Goal: Information Seeking & Learning: Learn about a topic

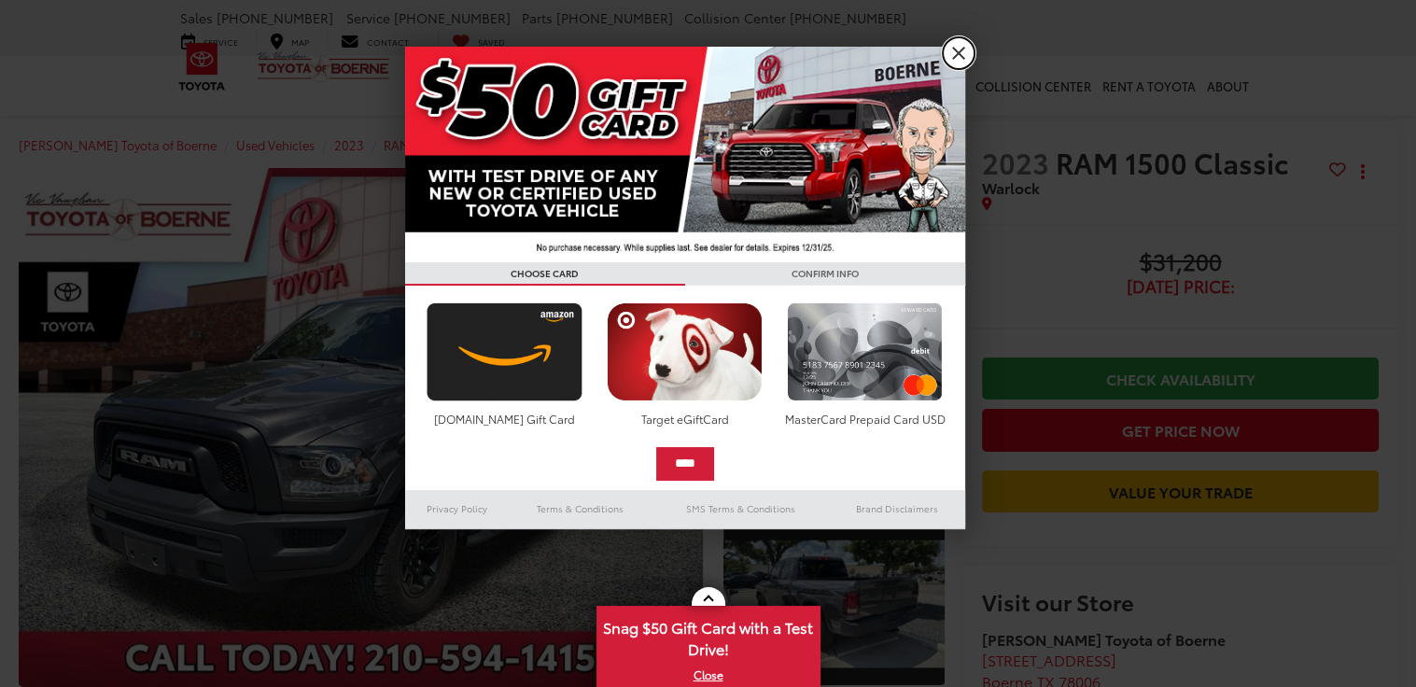
click at [959, 55] on link "X" at bounding box center [959, 53] width 32 height 32
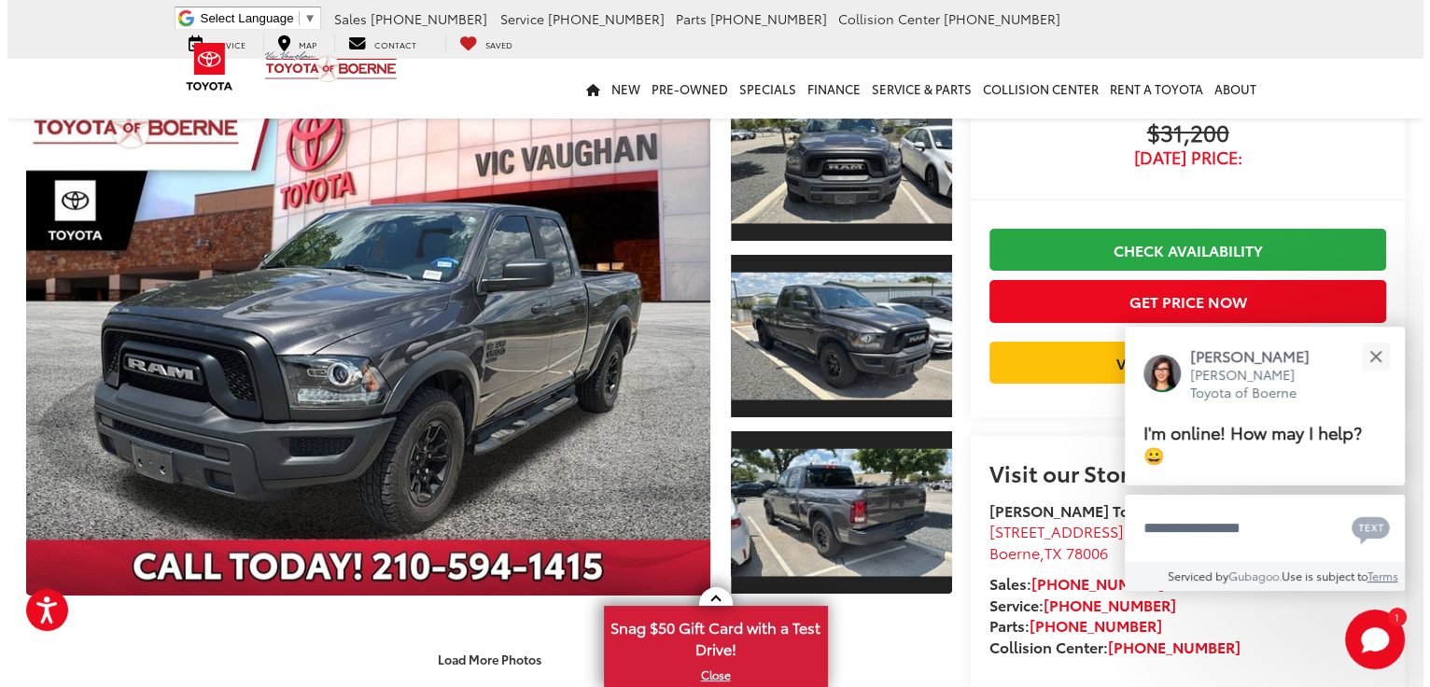
scroll to position [133, 0]
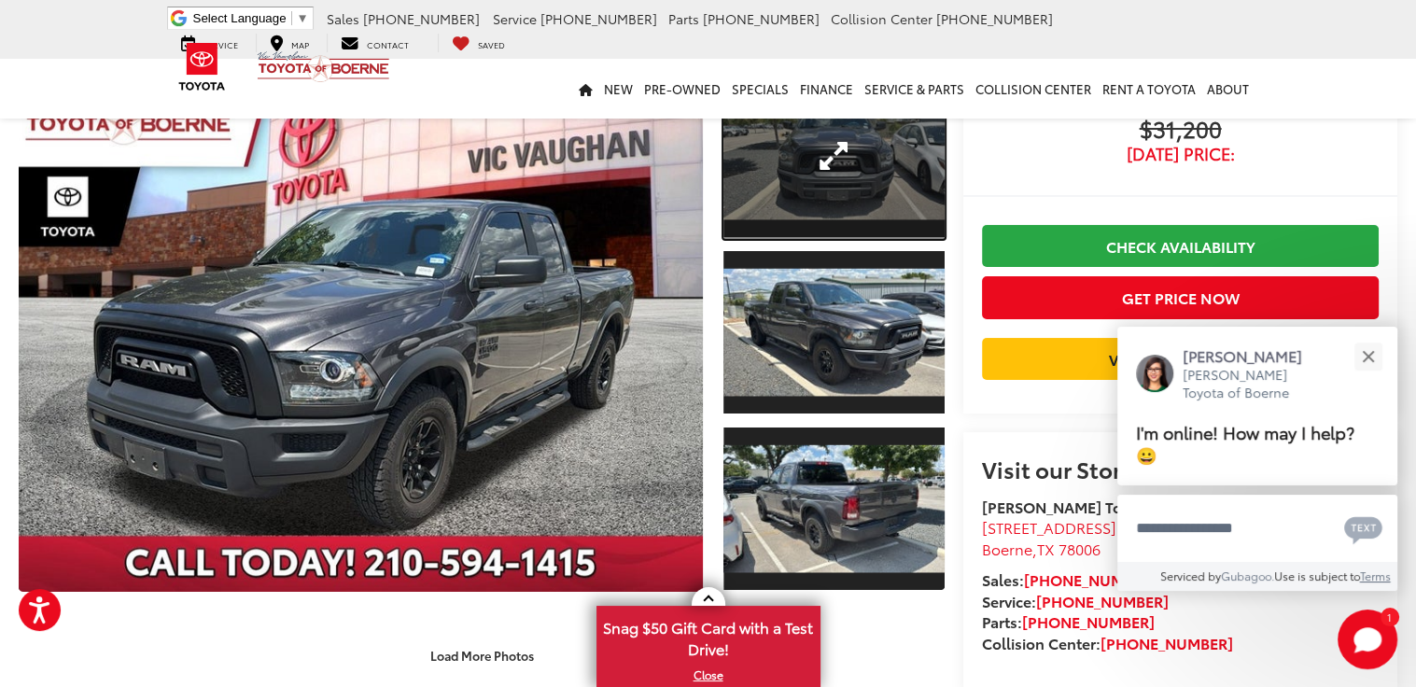
click at [840, 157] on link "Expand Photo 1" at bounding box center [833, 156] width 221 height 166
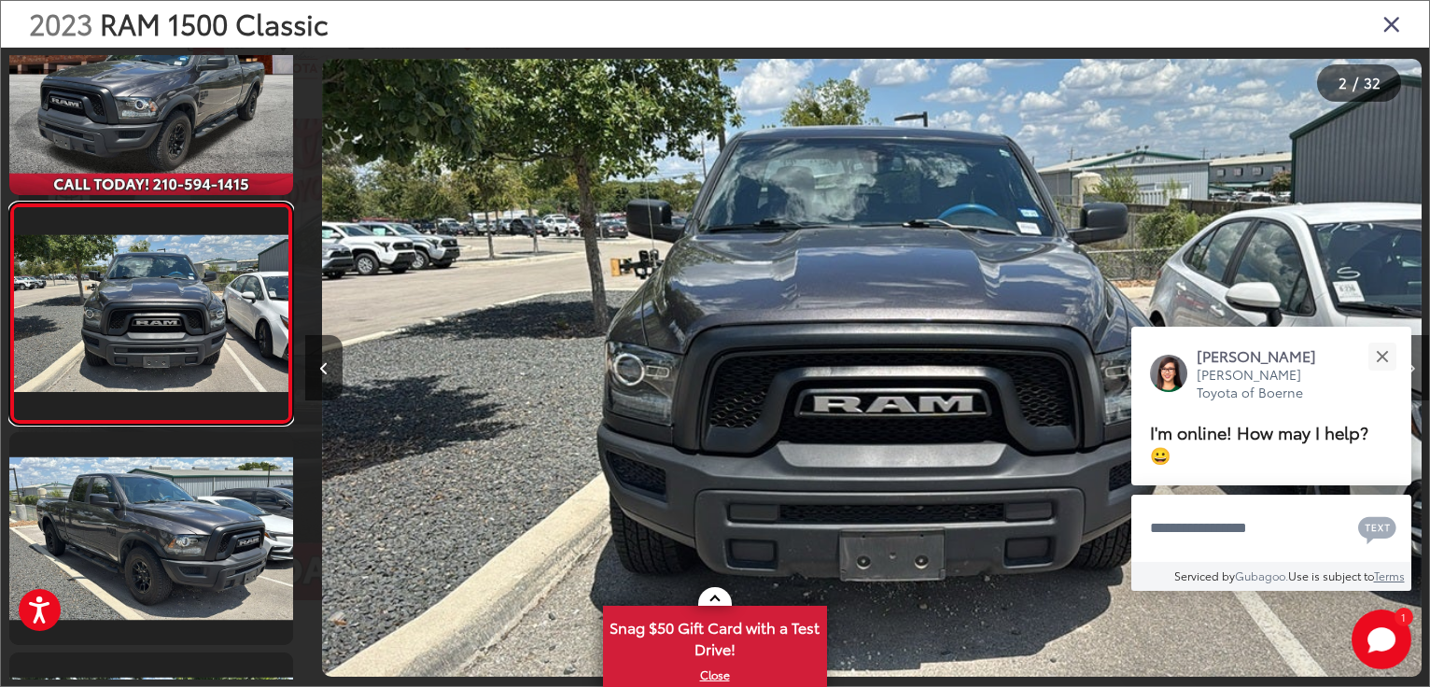
scroll to position [0, 1124]
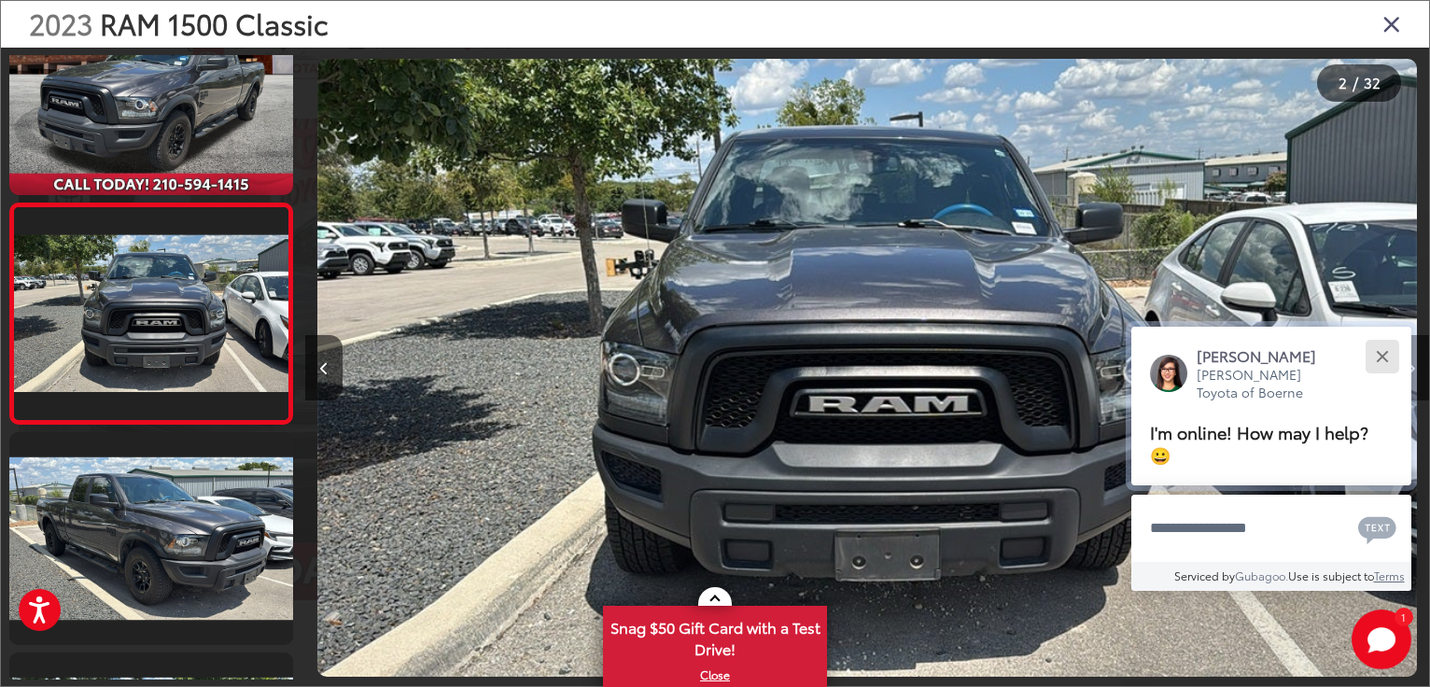
click at [1390, 353] on button "Close" at bounding box center [1382, 356] width 40 height 40
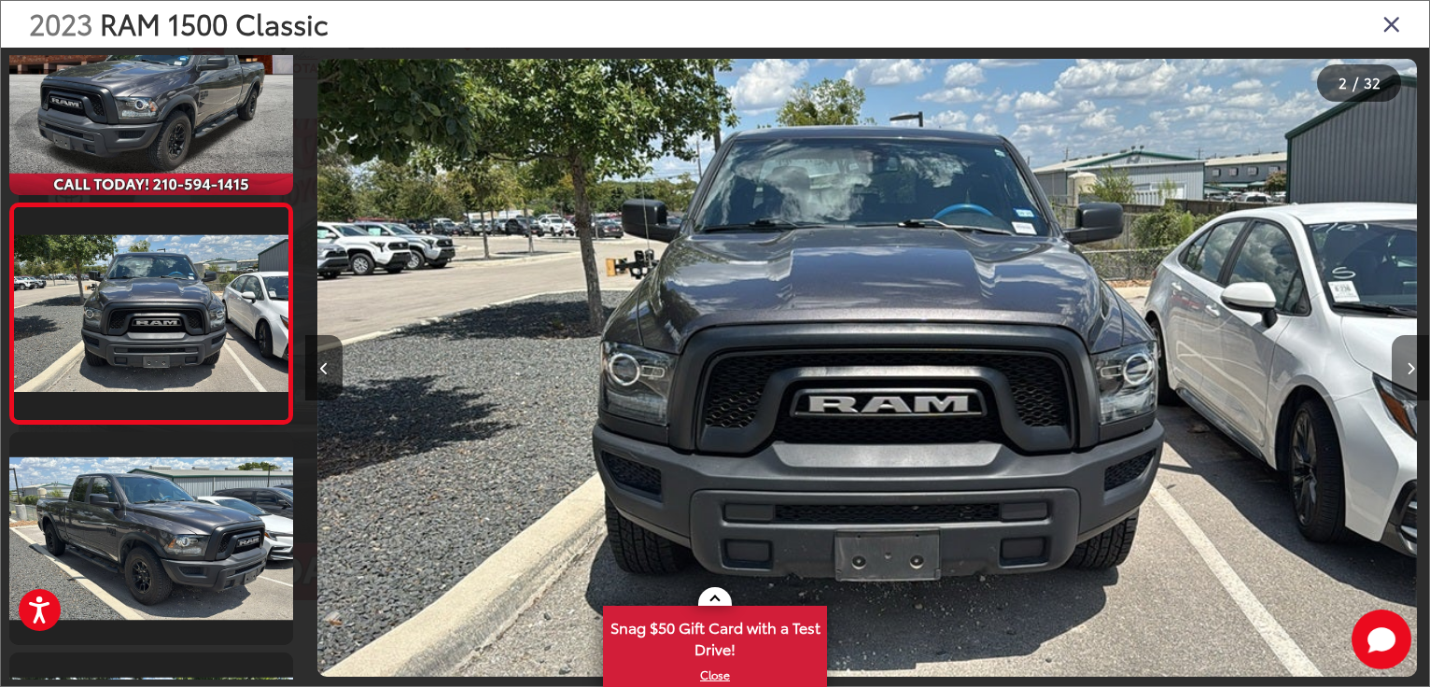
click at [1411, 352] on button "Next image" at bounding box center [1410, 367] width 37 height 65
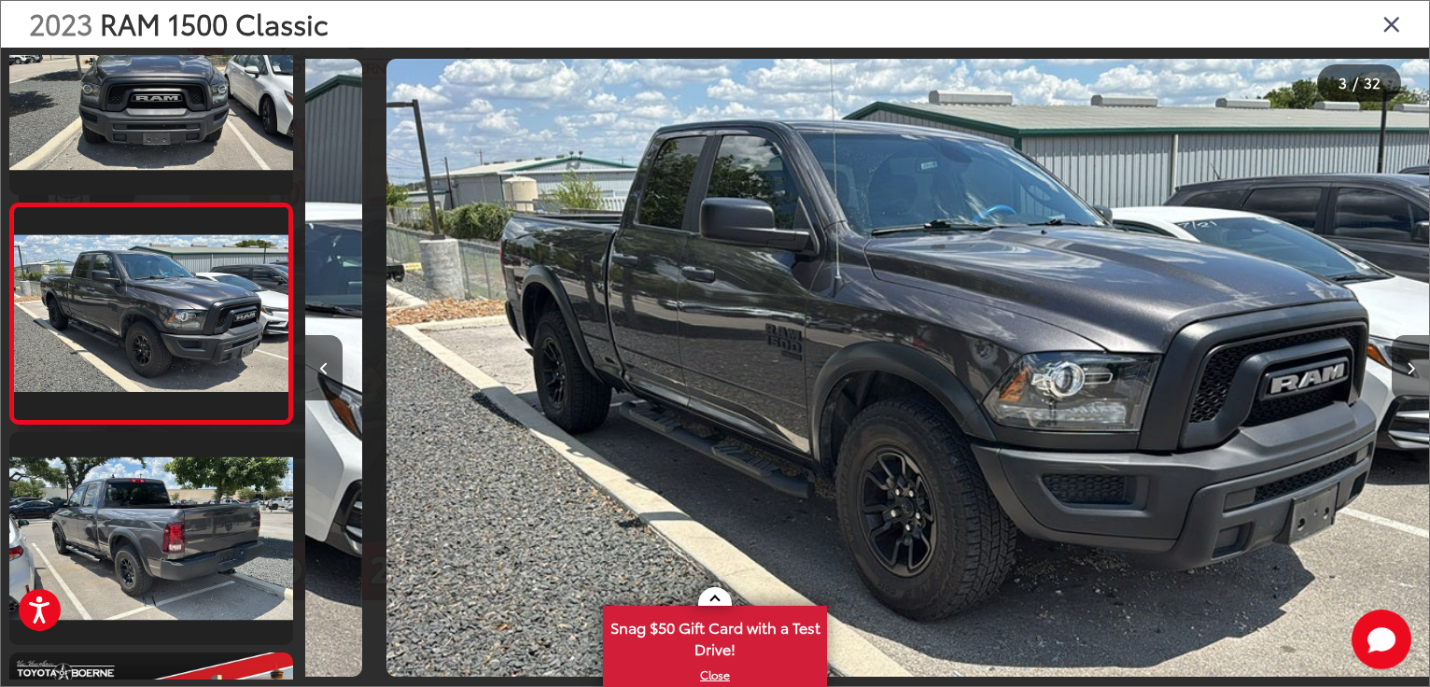
scroll to position [0, 2248]
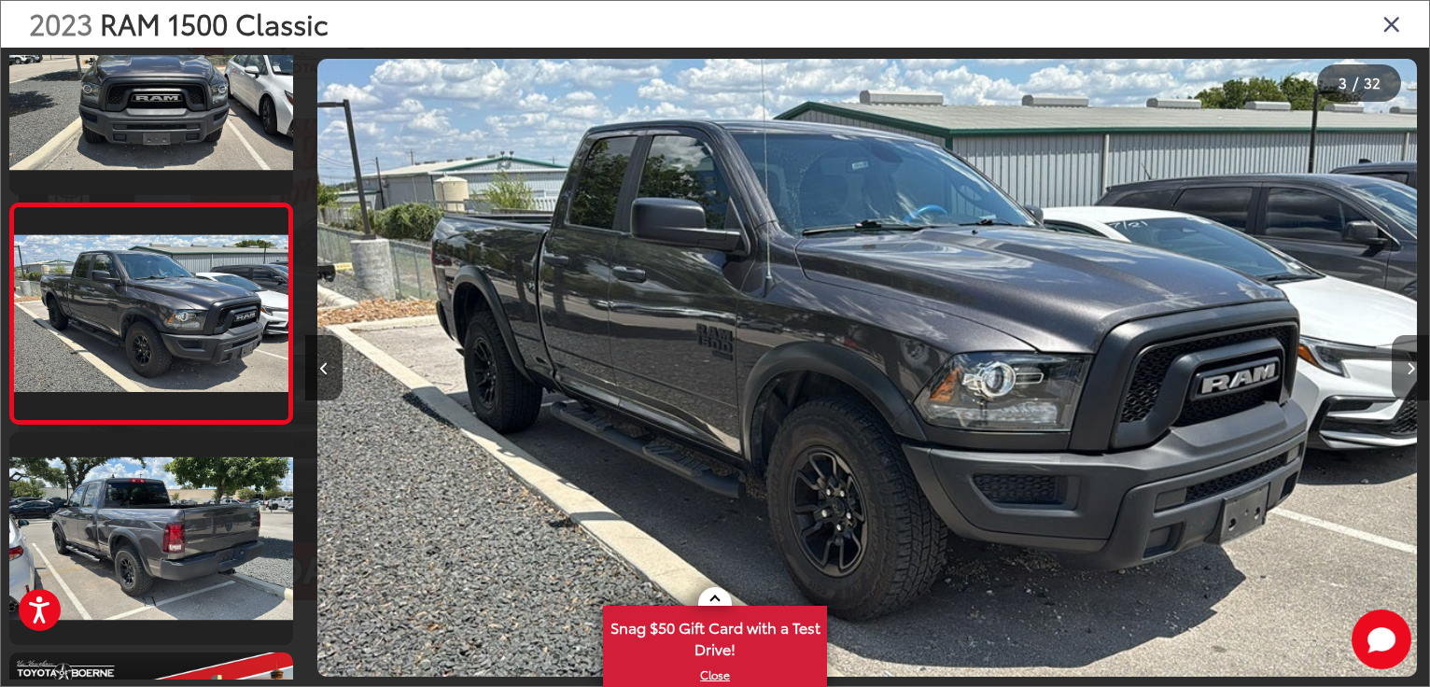
click at [1411, 352] on button "Next image" at bounding box center [1410, 367] width 37 height 65
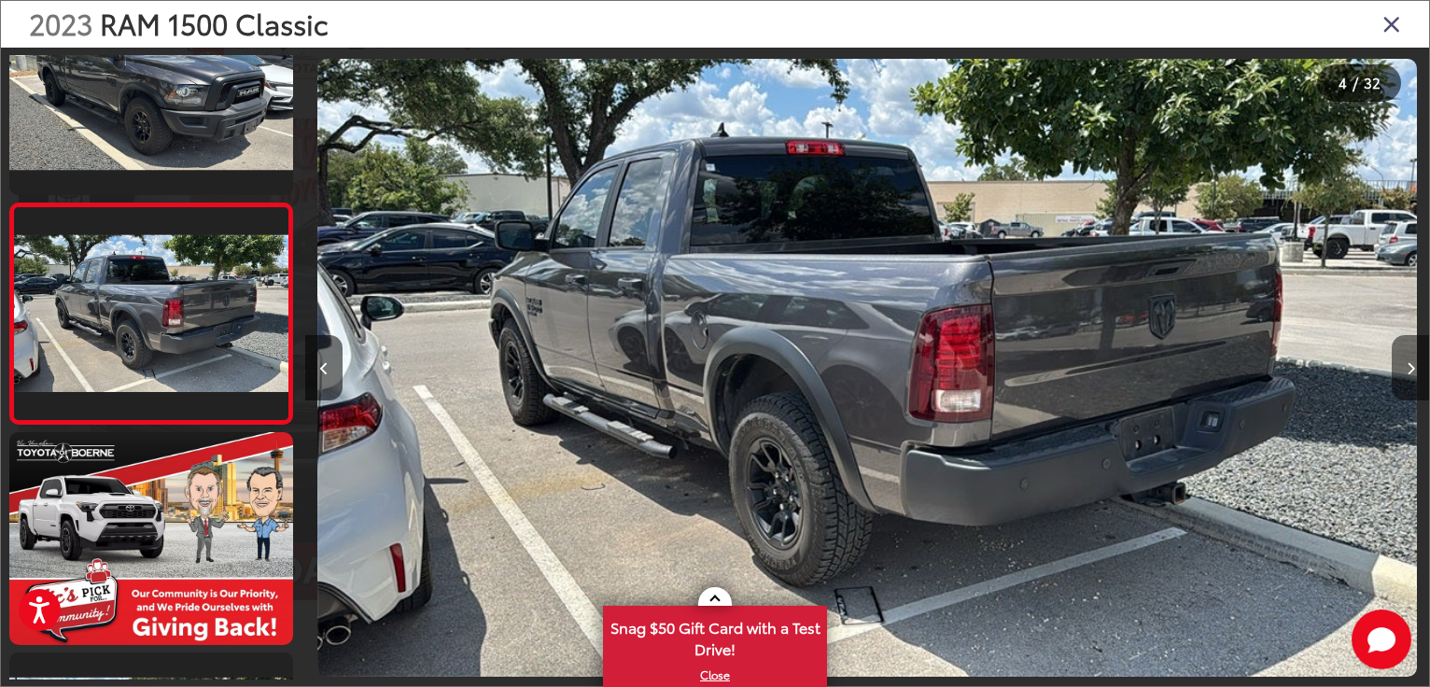
scroll to position [0, 3372]
click at [1411, 352] on button "Next image" at bounding box center [1410, 367] width 37 height 65
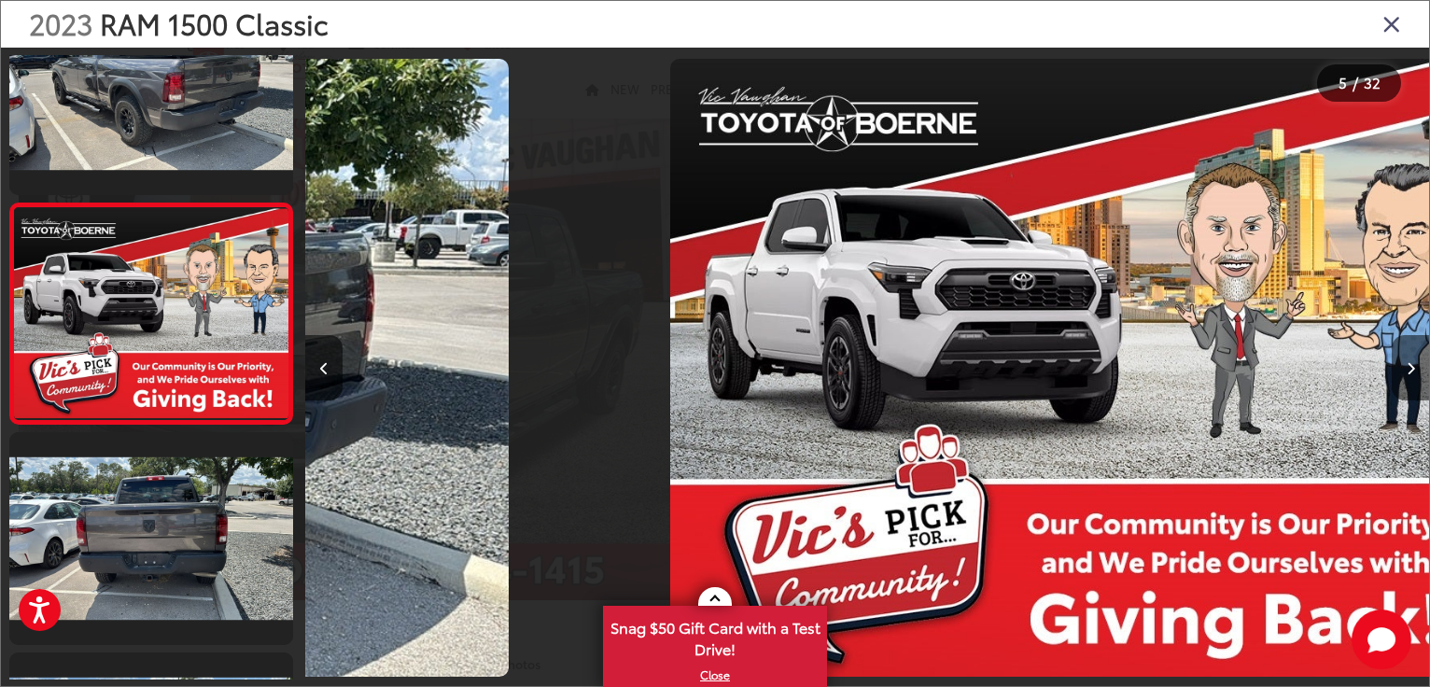
scroll to position [0, 4497]
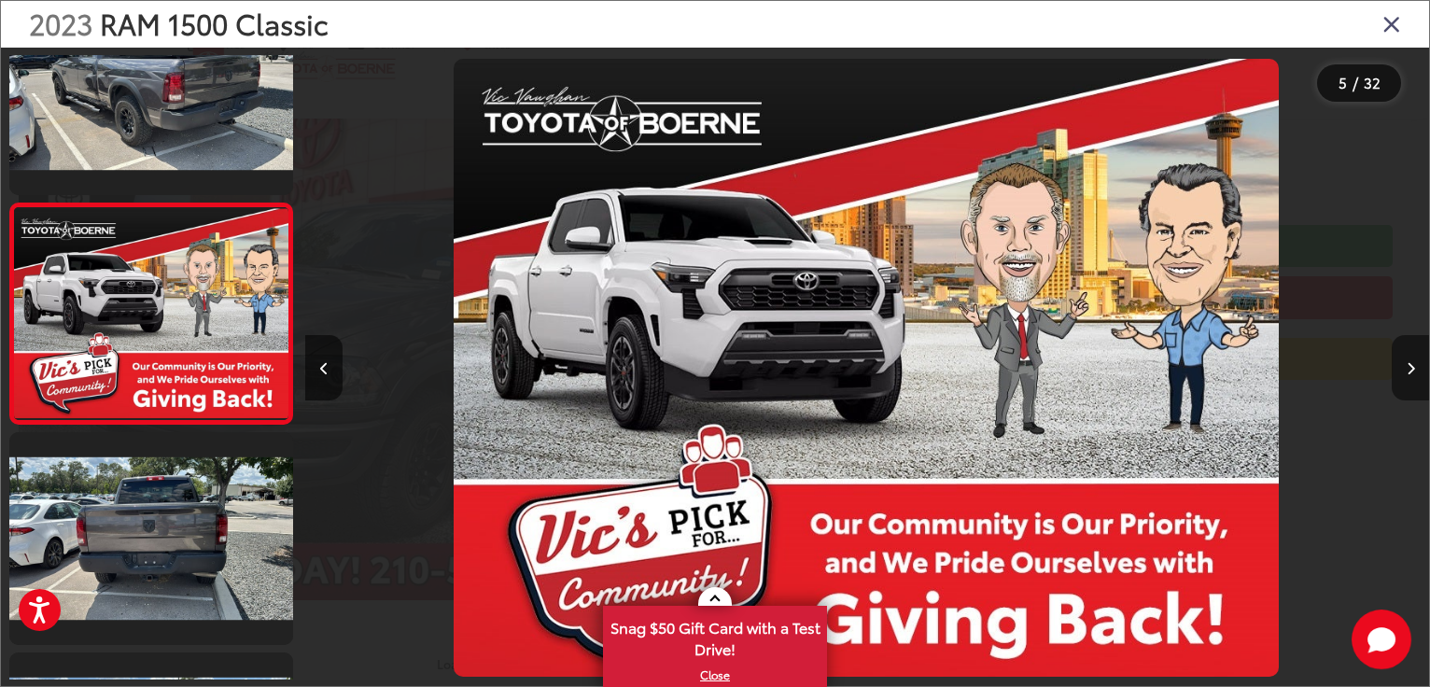
click at [1408, 356] on button "Next image" at bounding box center [1410, 367] width 37 height 65
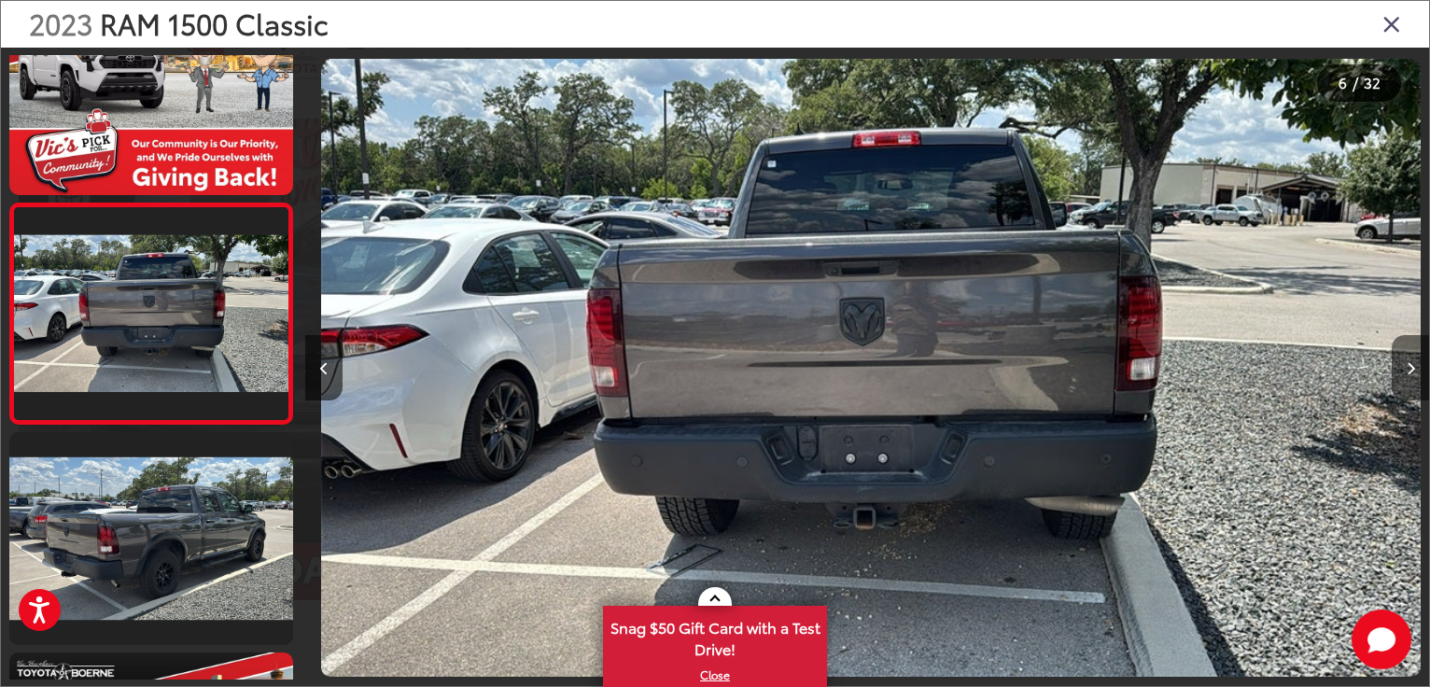
scroll to position [0, 5621]
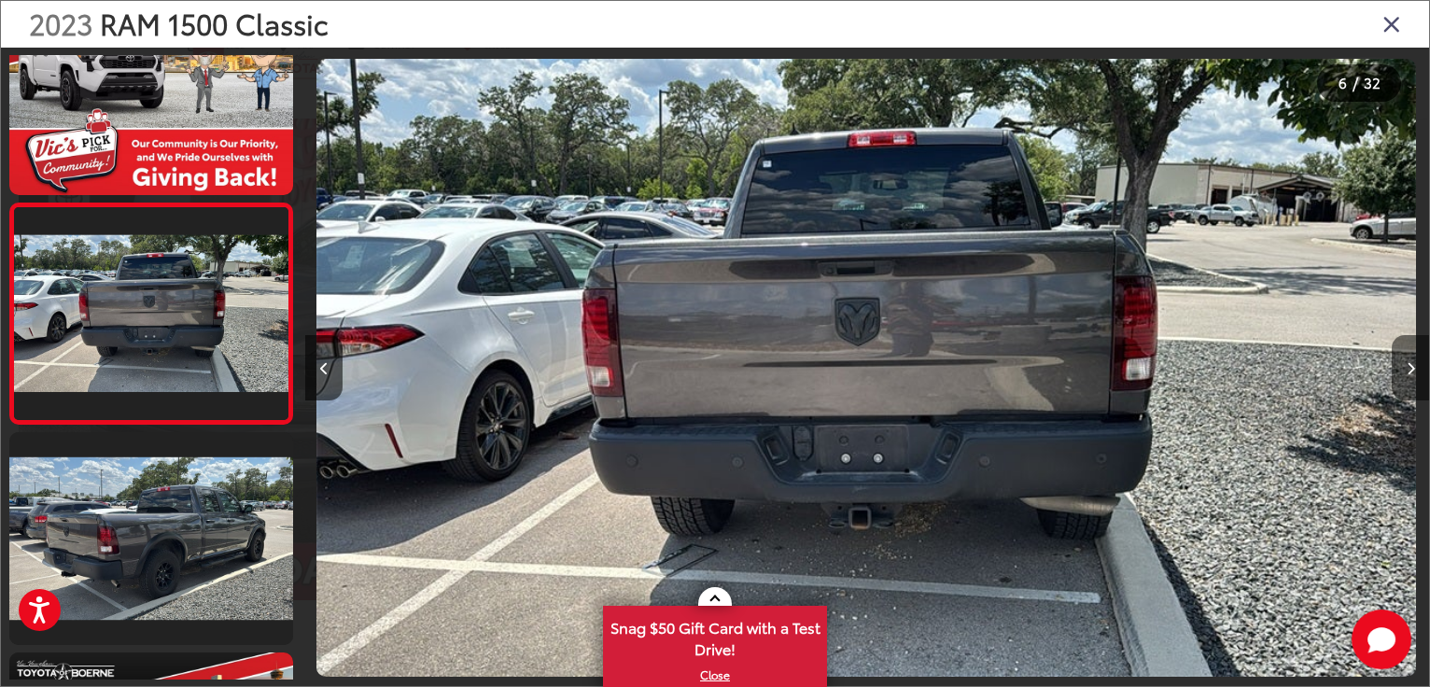
click at [1408, 356] on button "Next image" at bounding box center [1410, 367] width 37 height 65
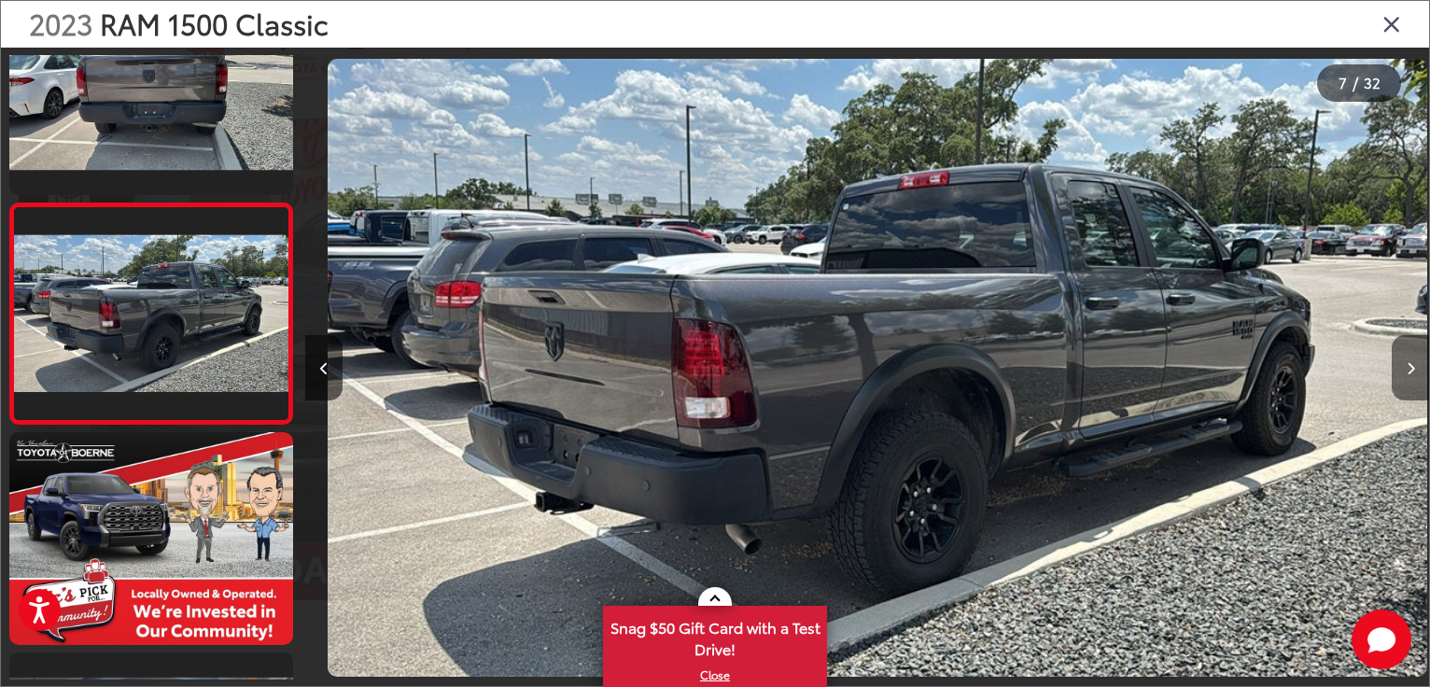
scroll to position [0, 6744]
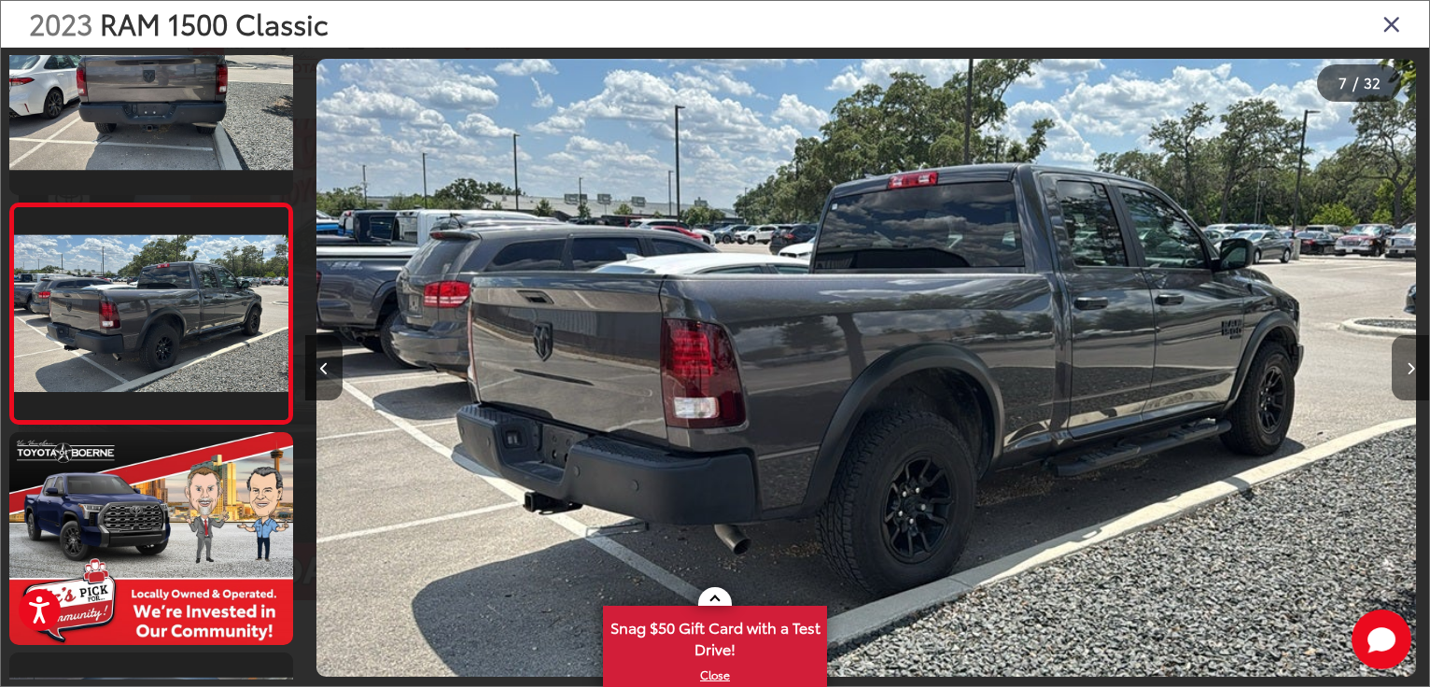
click at [1408, 356] on button "Next image" at bounding box center [1410, 367] width 37 height 65
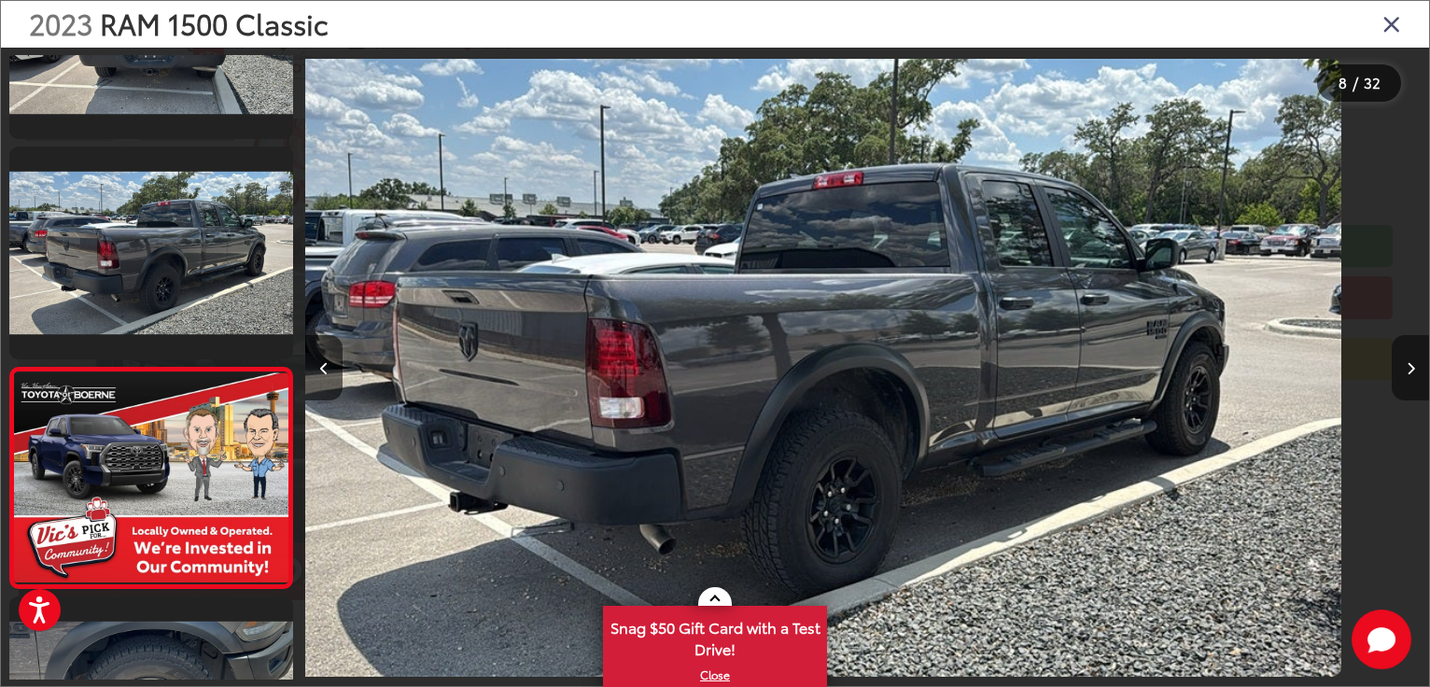
scroll to position [0, 0]
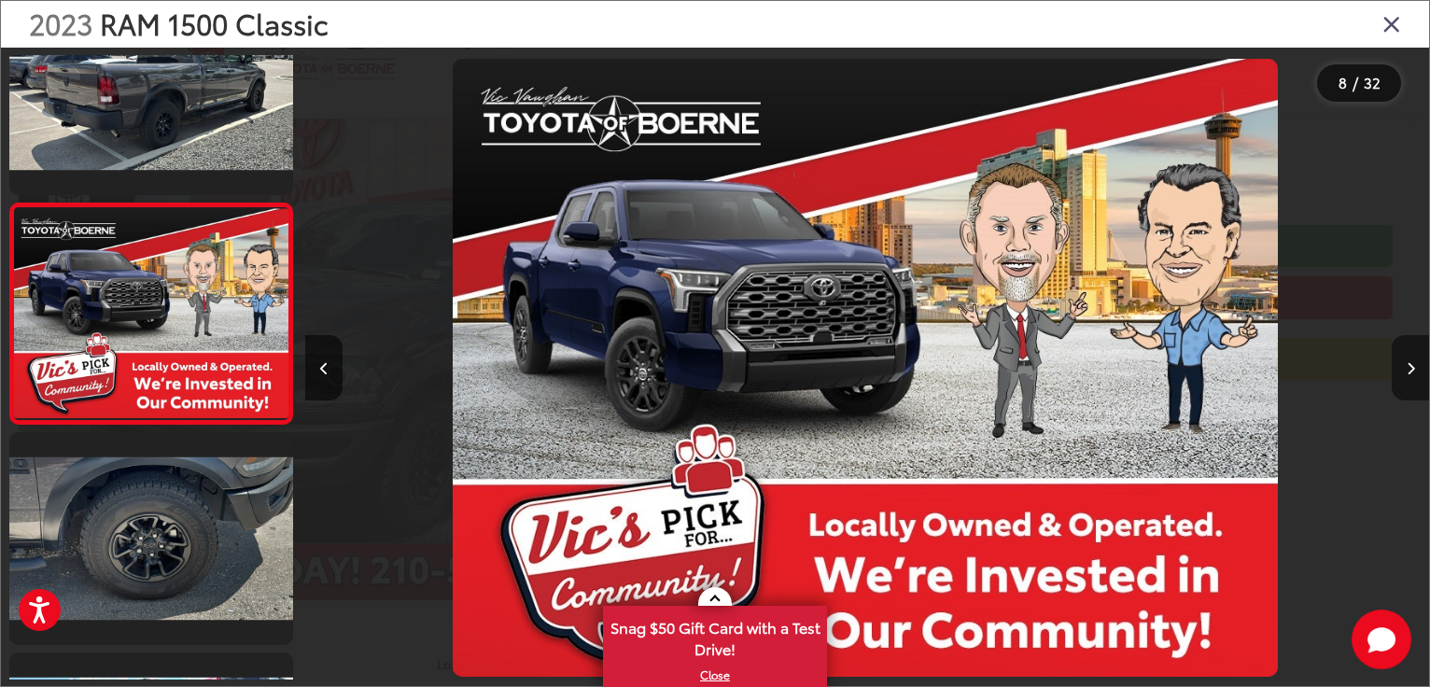
click at [1408, 356] on button "Next image" at bounding box center [1410, 367] width 37 height 65
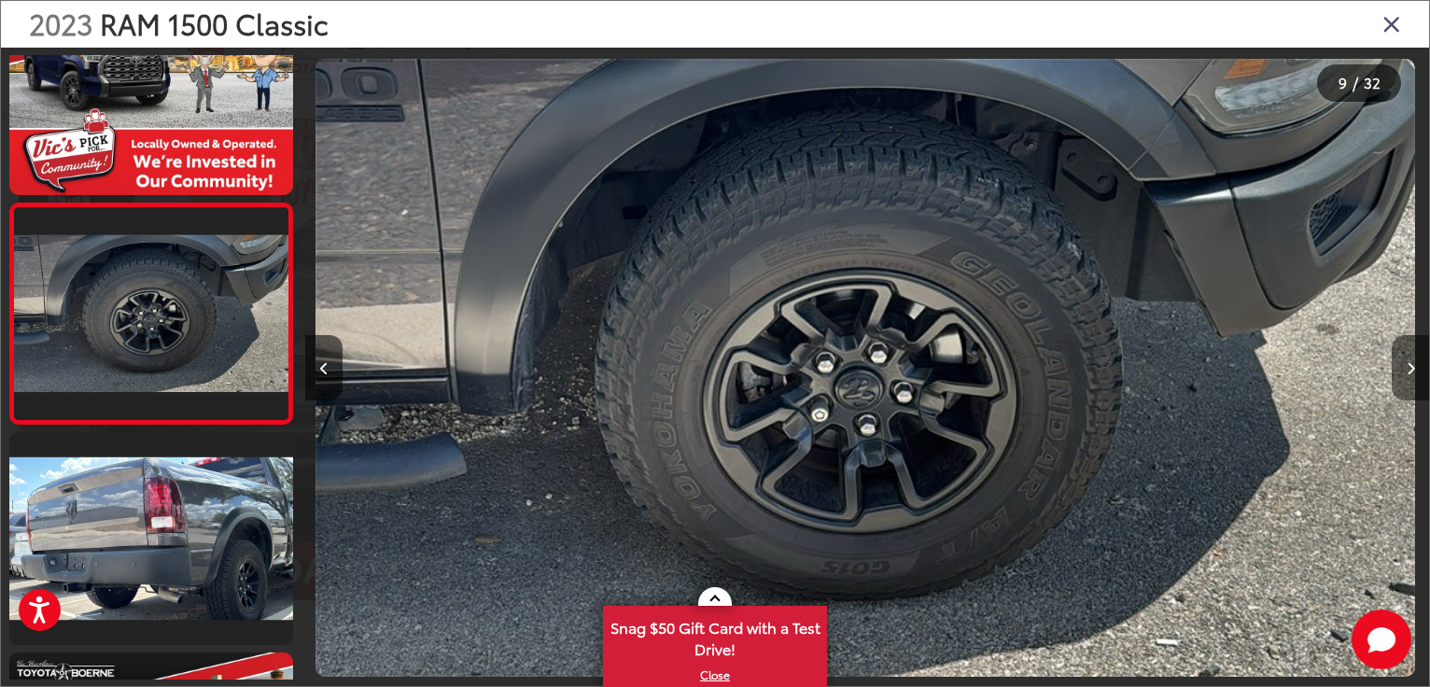
click at [1408, 356] on button "Next image" at bounding box center [1410, 367] width 37 height 65
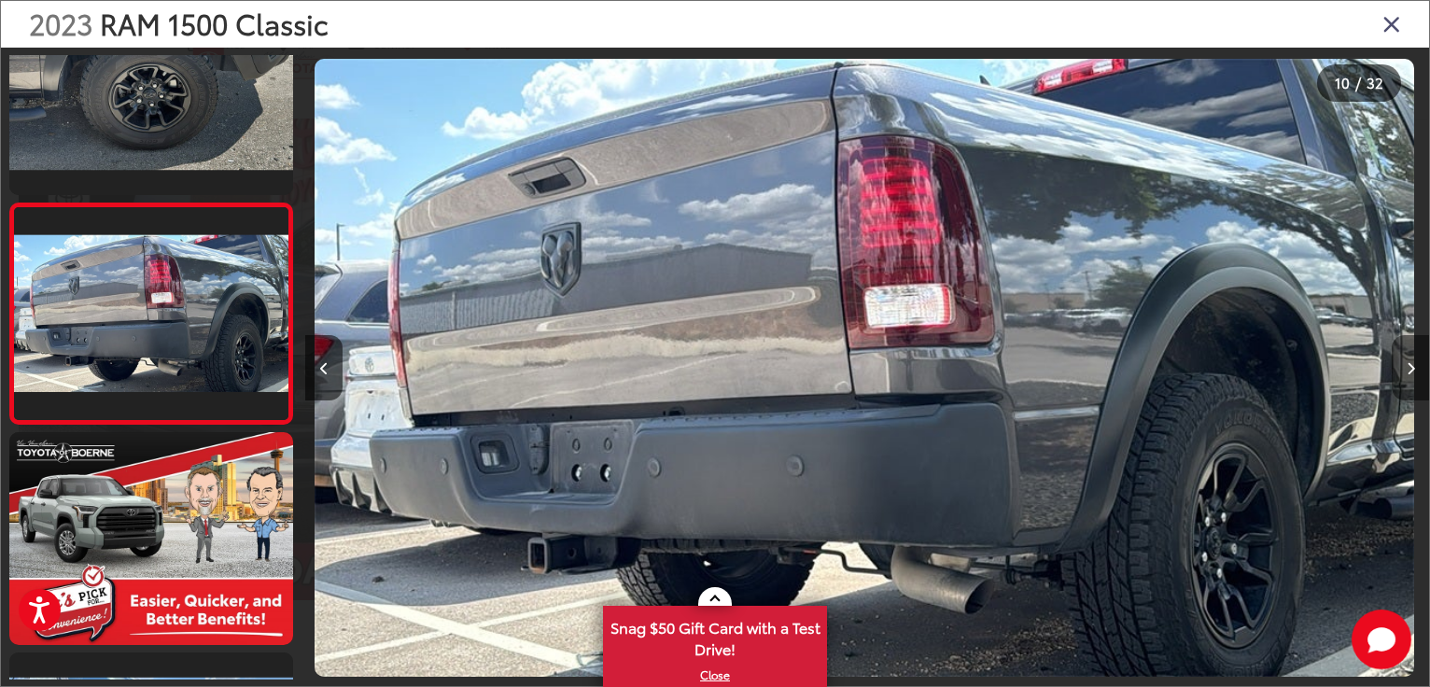
click at [1408, 356] on button "Next image" at bounding box center [1410, 367] width 37 height 65
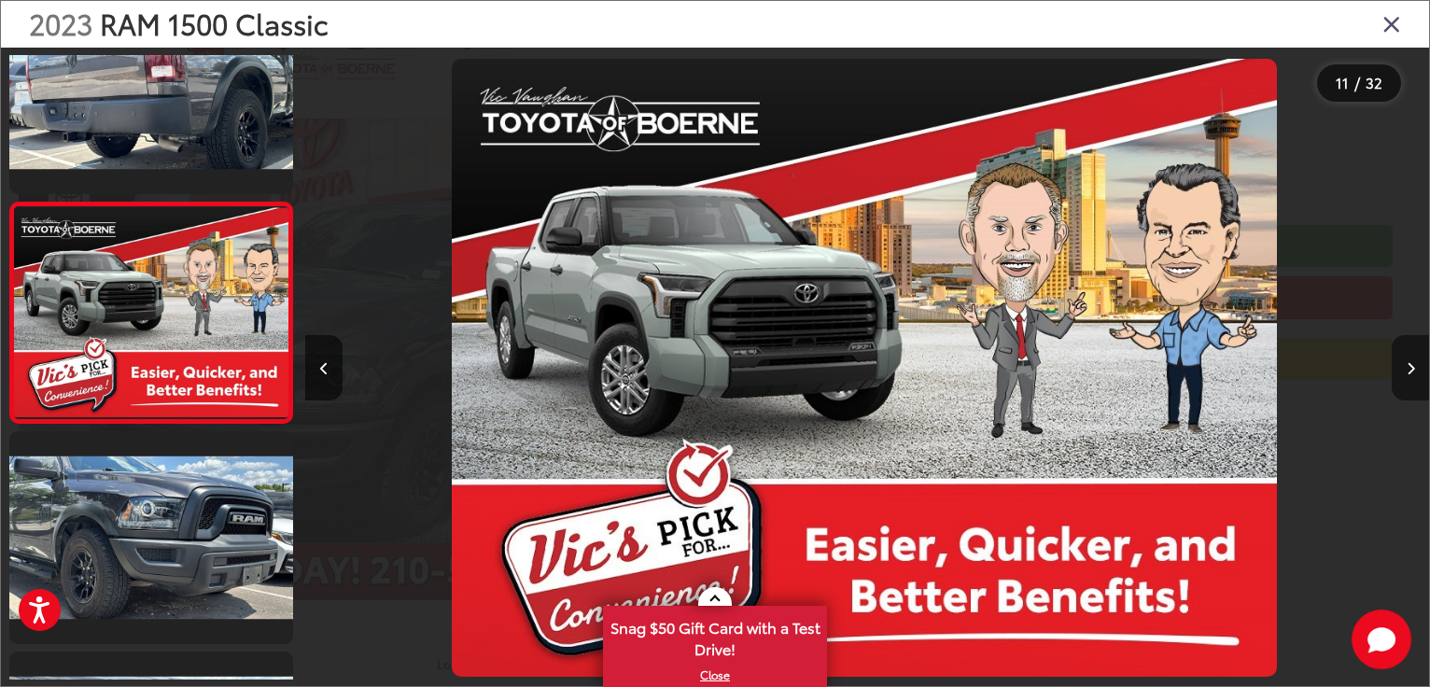
click at [1408, 356] on button "Next image" at bounding box center [1410, 367] width 37 height 65
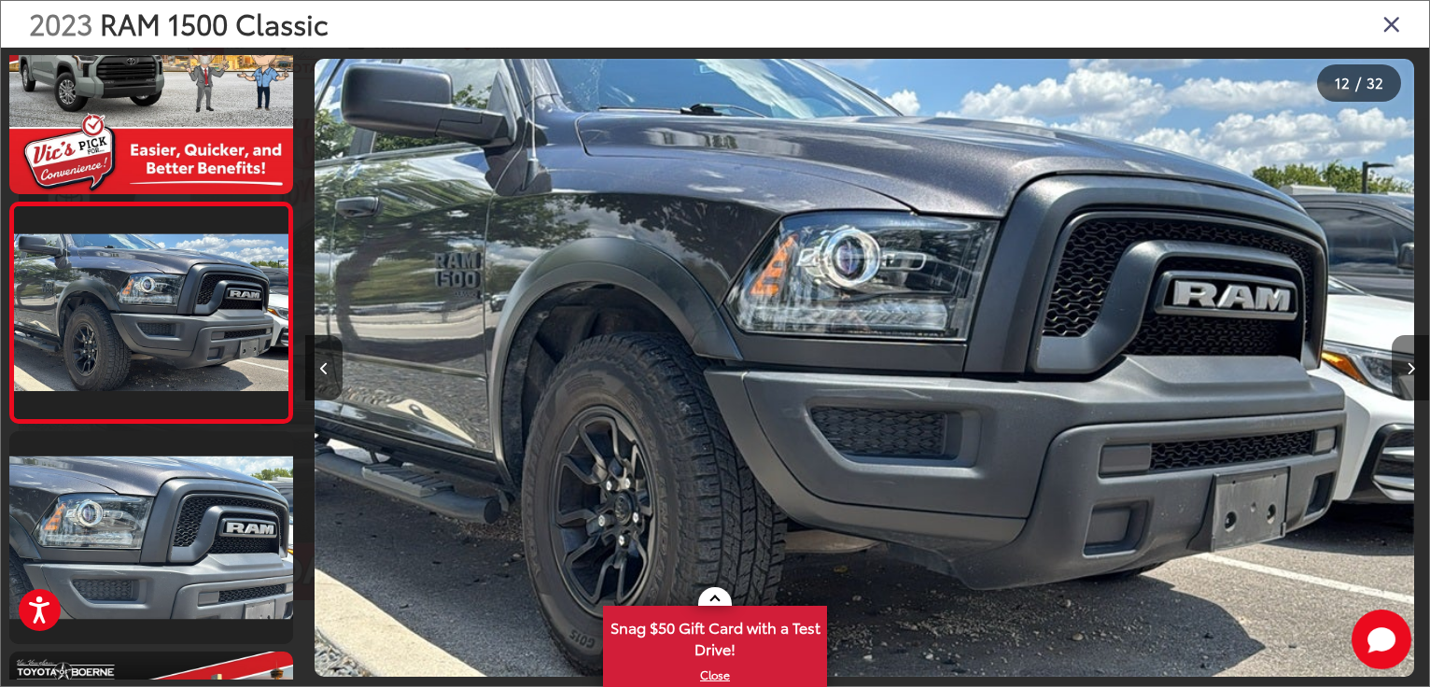
click at [1408, 356] on button "Next image" at bounding box center [1410, 367] width 37 height 65
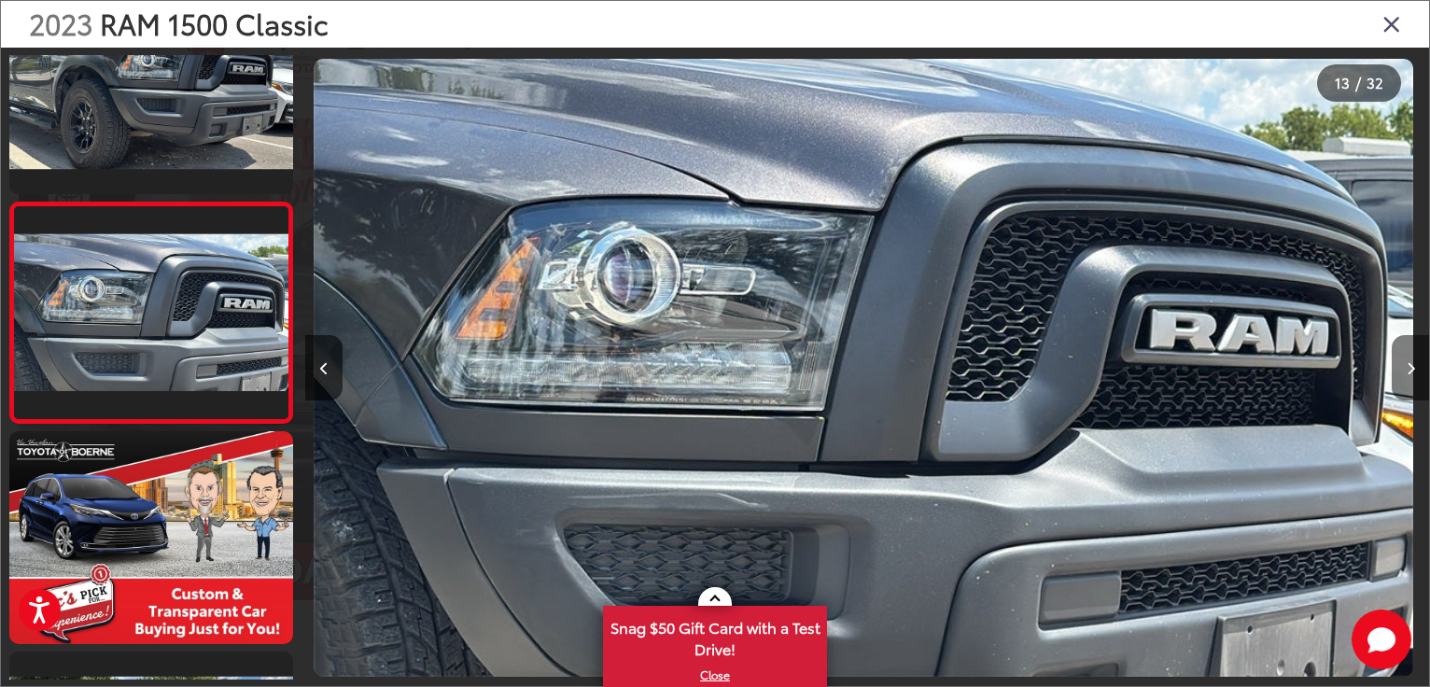
click at [1408, 356] on button "Next image" at bounding box center [1410, 367] width 37 height 65
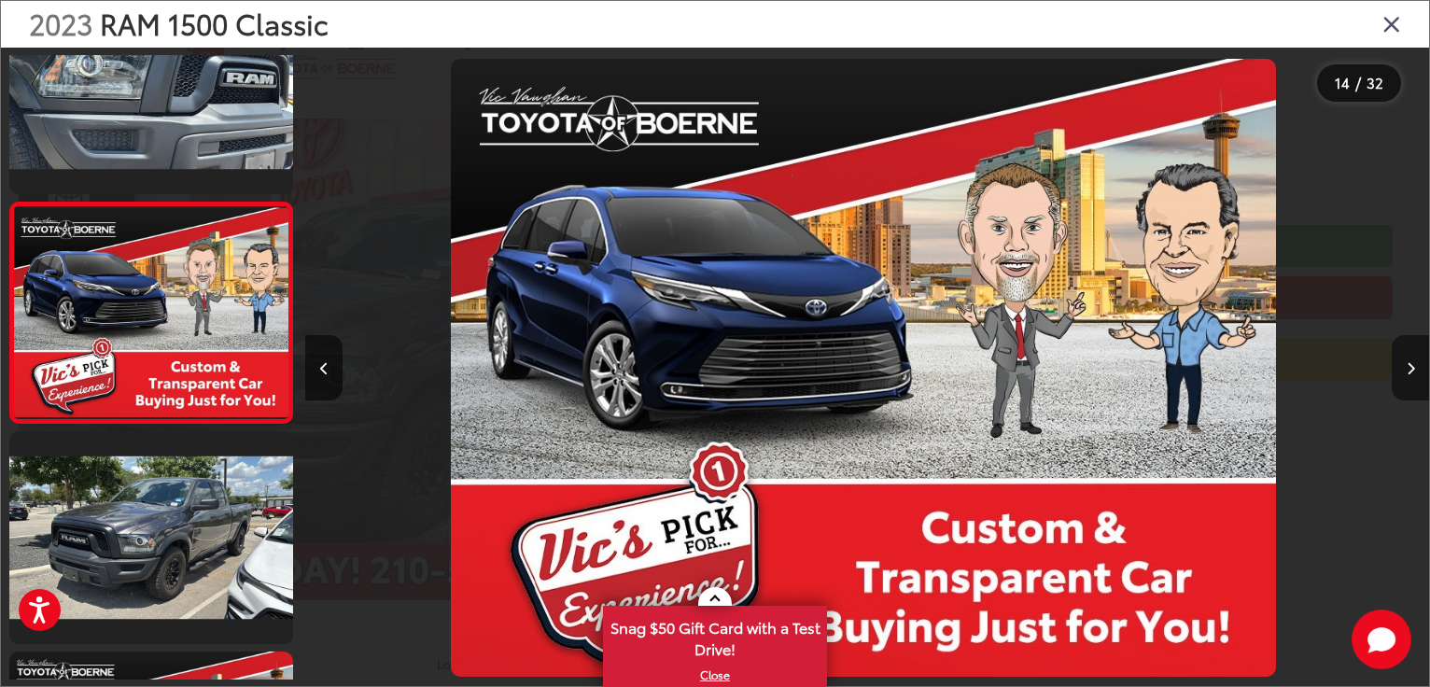
click at [1408, 378] on button "Next image" at bounding box center [1410, 367] width 37 height 65
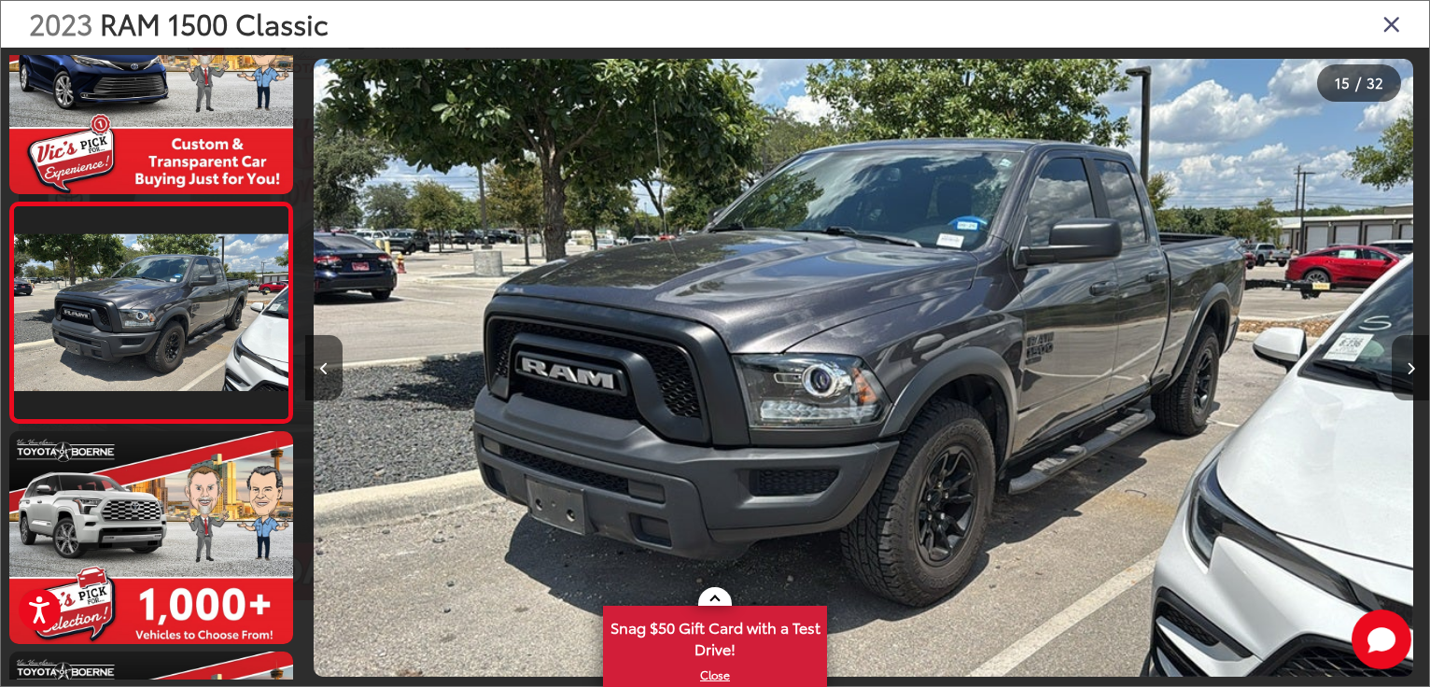
click at [1408, 378] on button "Next image" at bounding box center [1410, 367] width 37 height 65
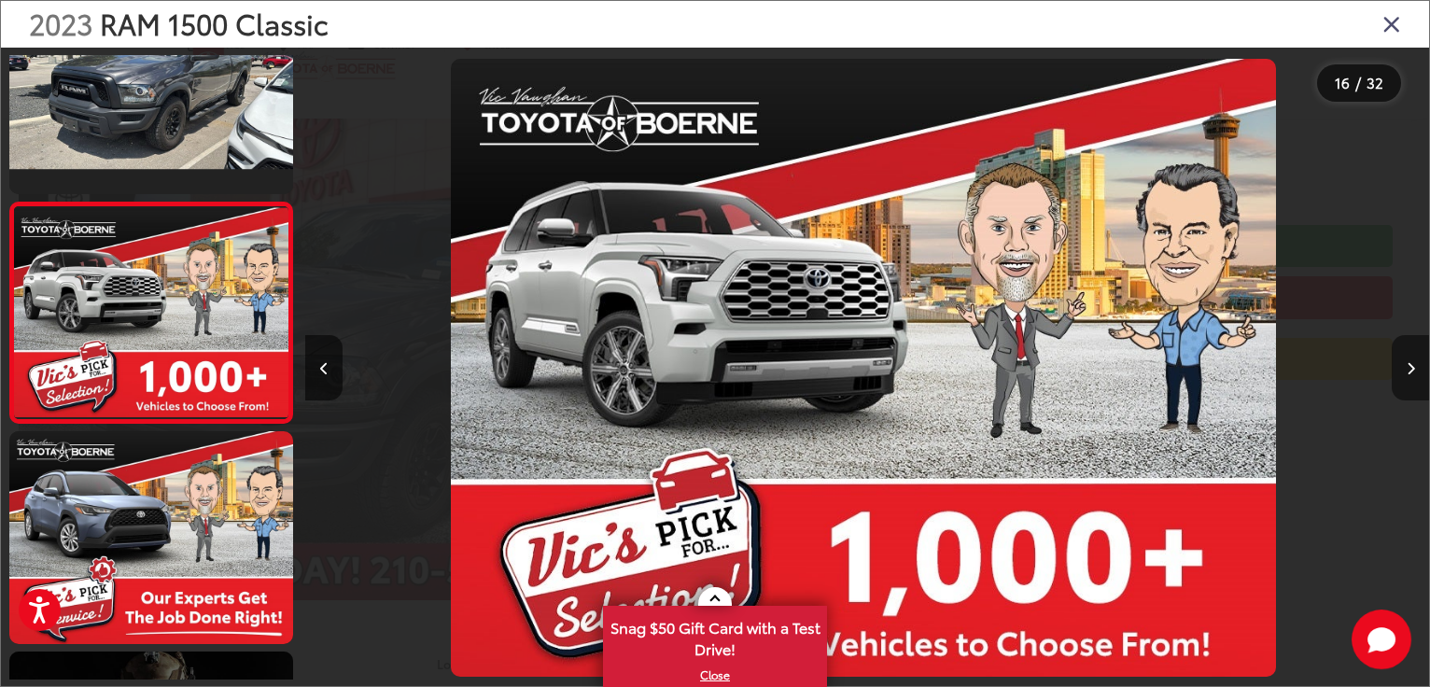
click at [1408, 378] on button "Next image" at bounding box center [1410, 367] width 37 height 65
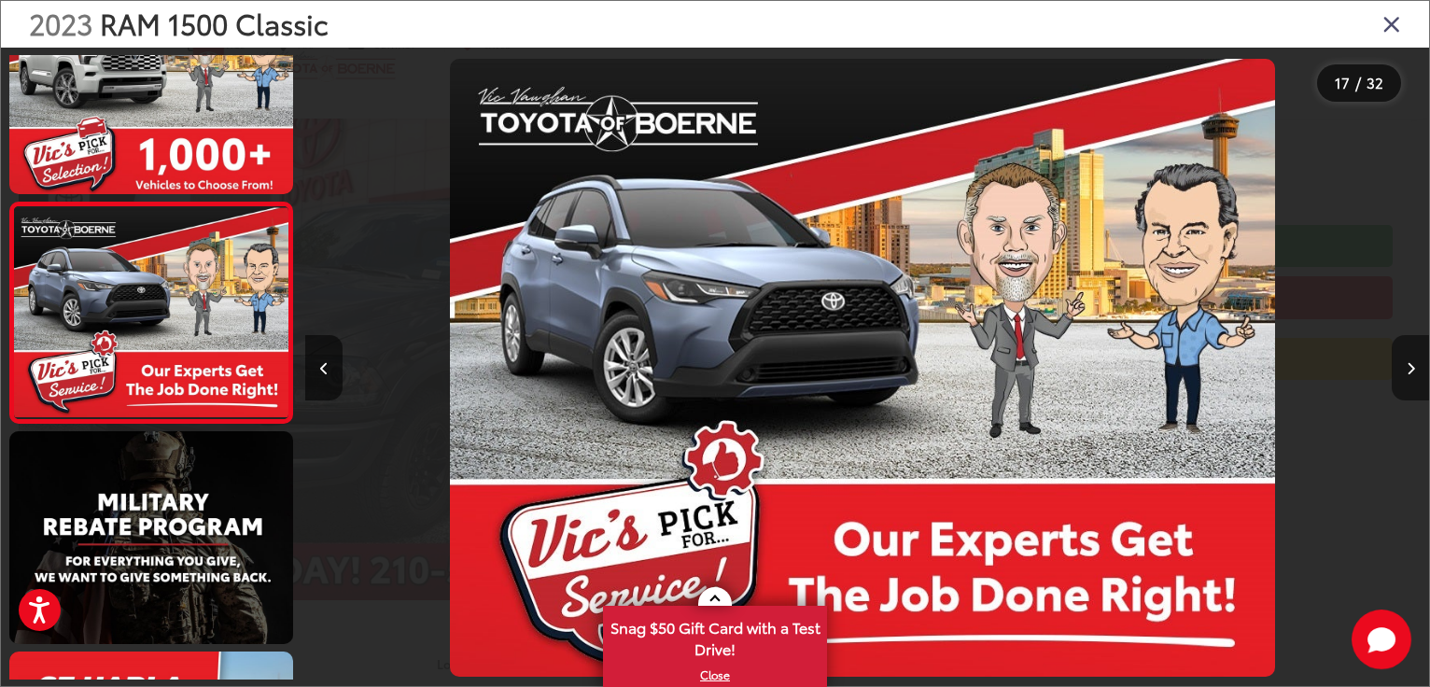
click at [1408, 378] on button "Next image" at bounding box center [1410, 367] width 37 height 65
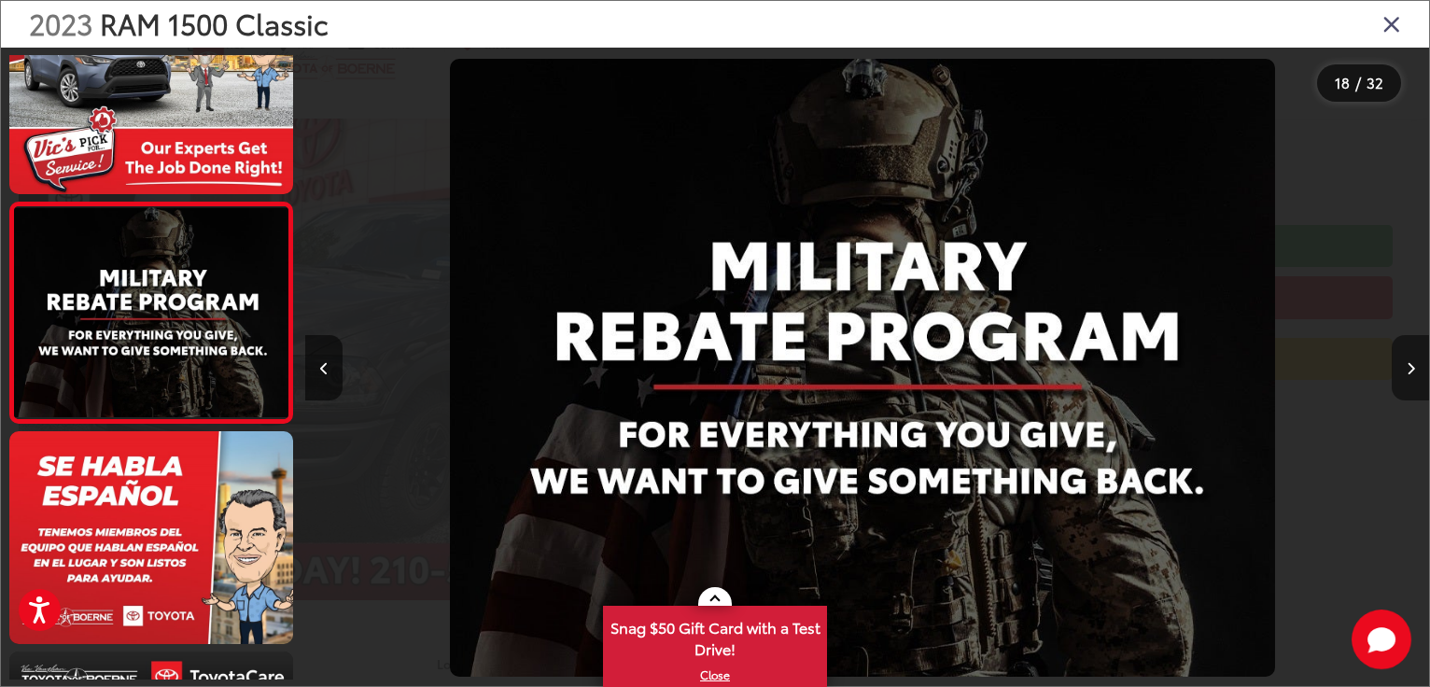
click at [1408, 378] on button "Next image" at bounding box center [1410, 367] width 37 height 65
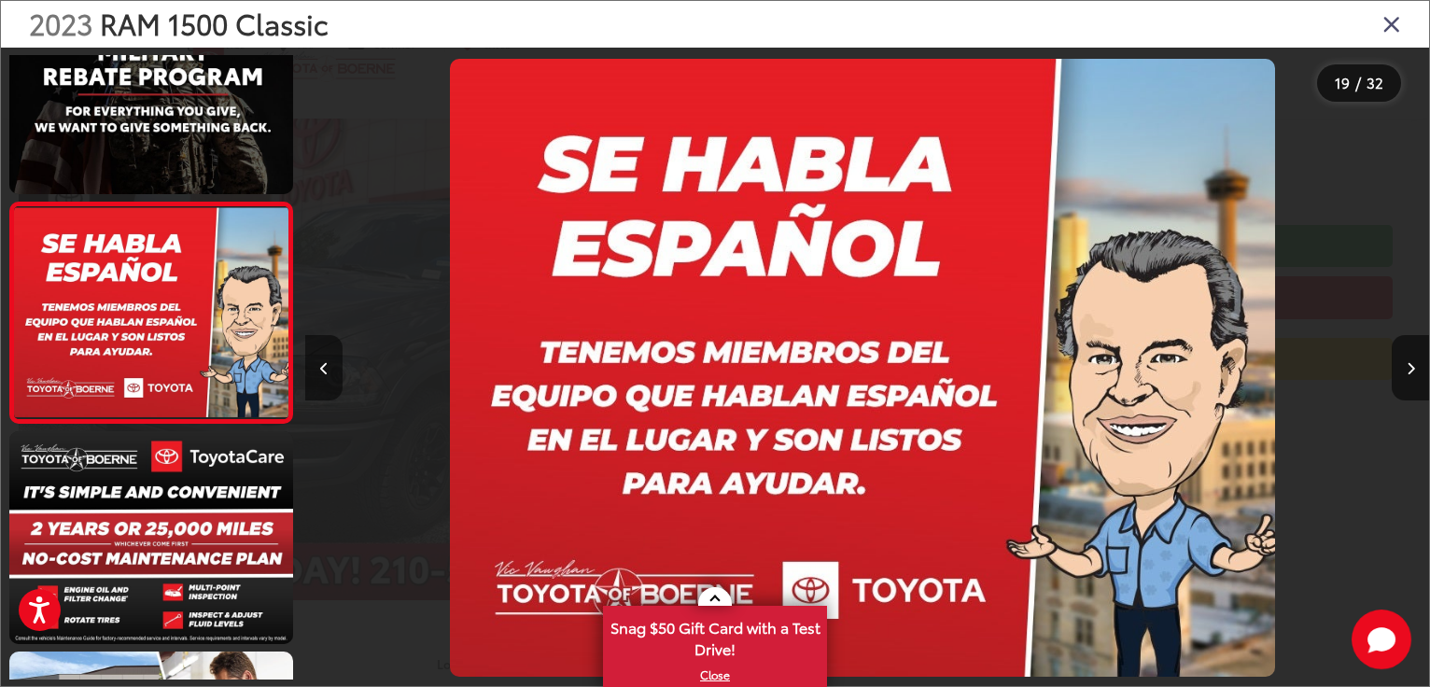
click at [306, 364] on button "Previous image" at bounding box center [323, 367] width 37 height 65
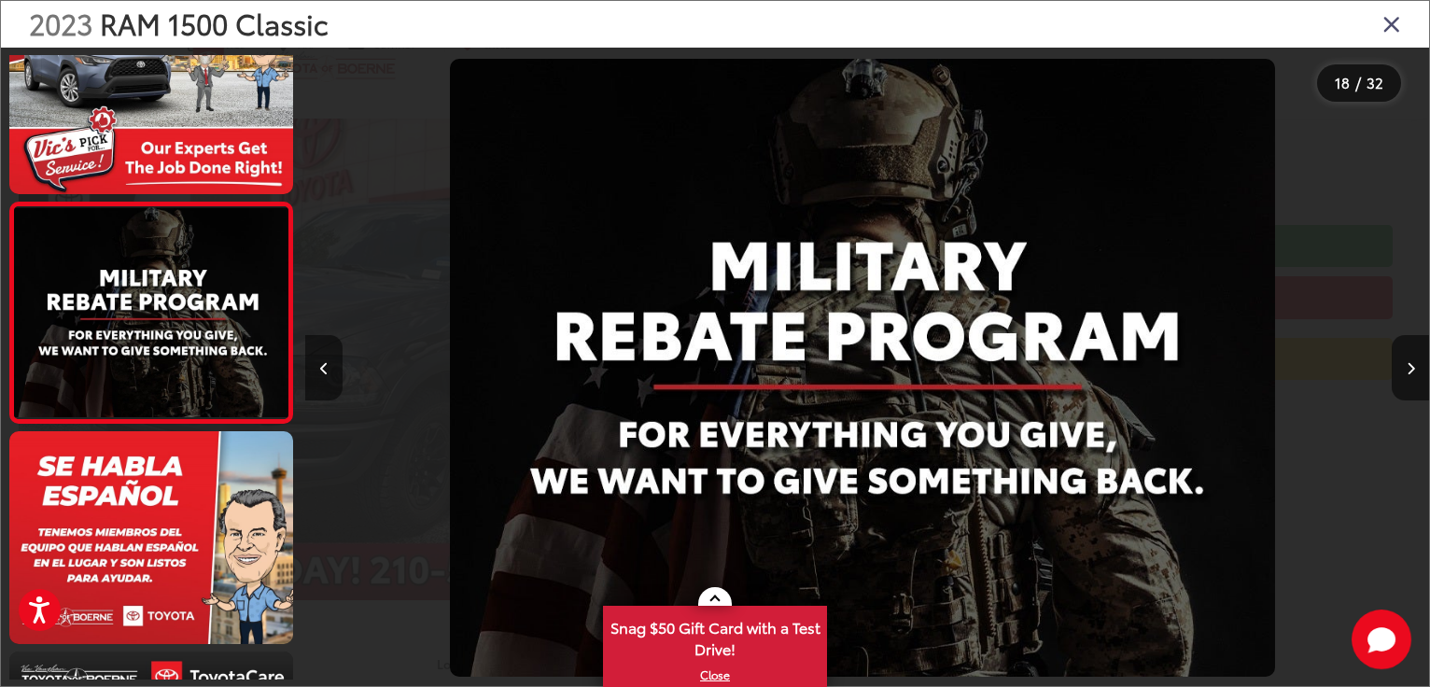
click at [317, 365] on button "Previous image" at bounding box center [323, 367] width 37 height 65
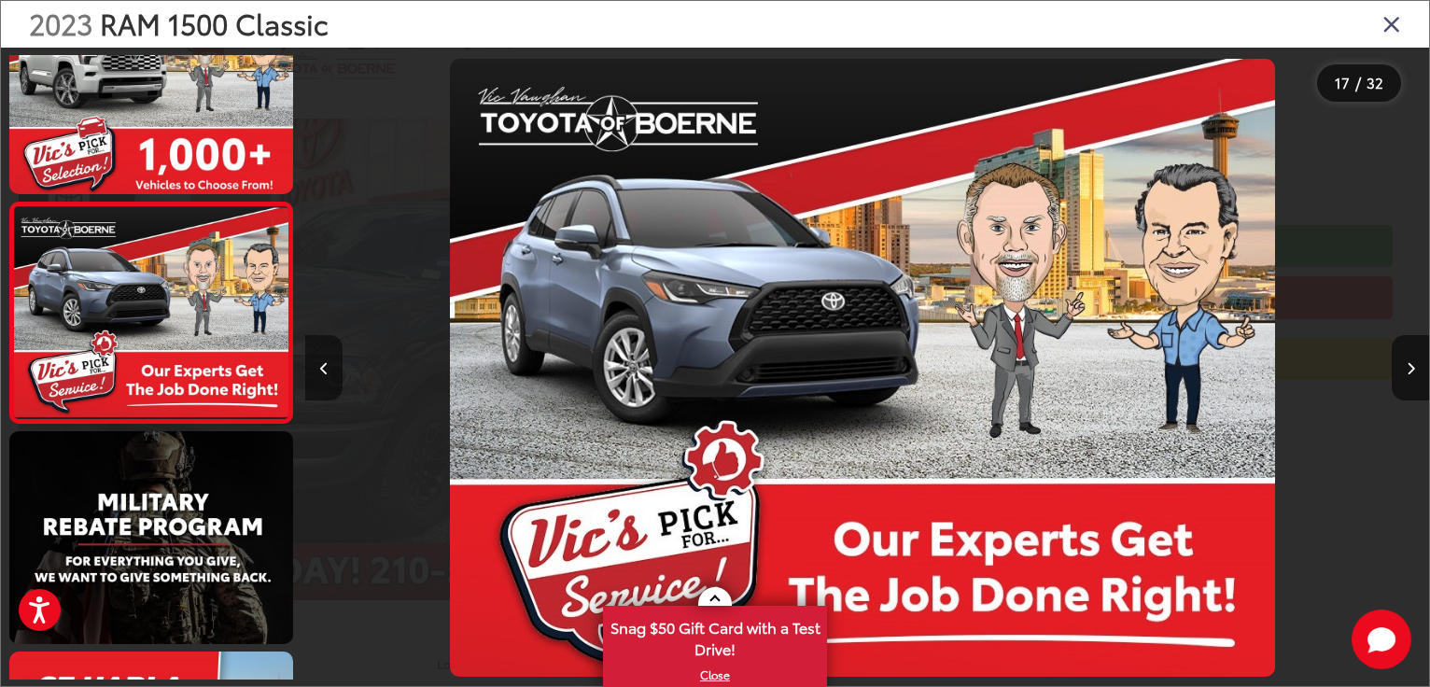
click at [317, 365] on button "Previous image" at bounding box center [323, 367] width 37 height 65
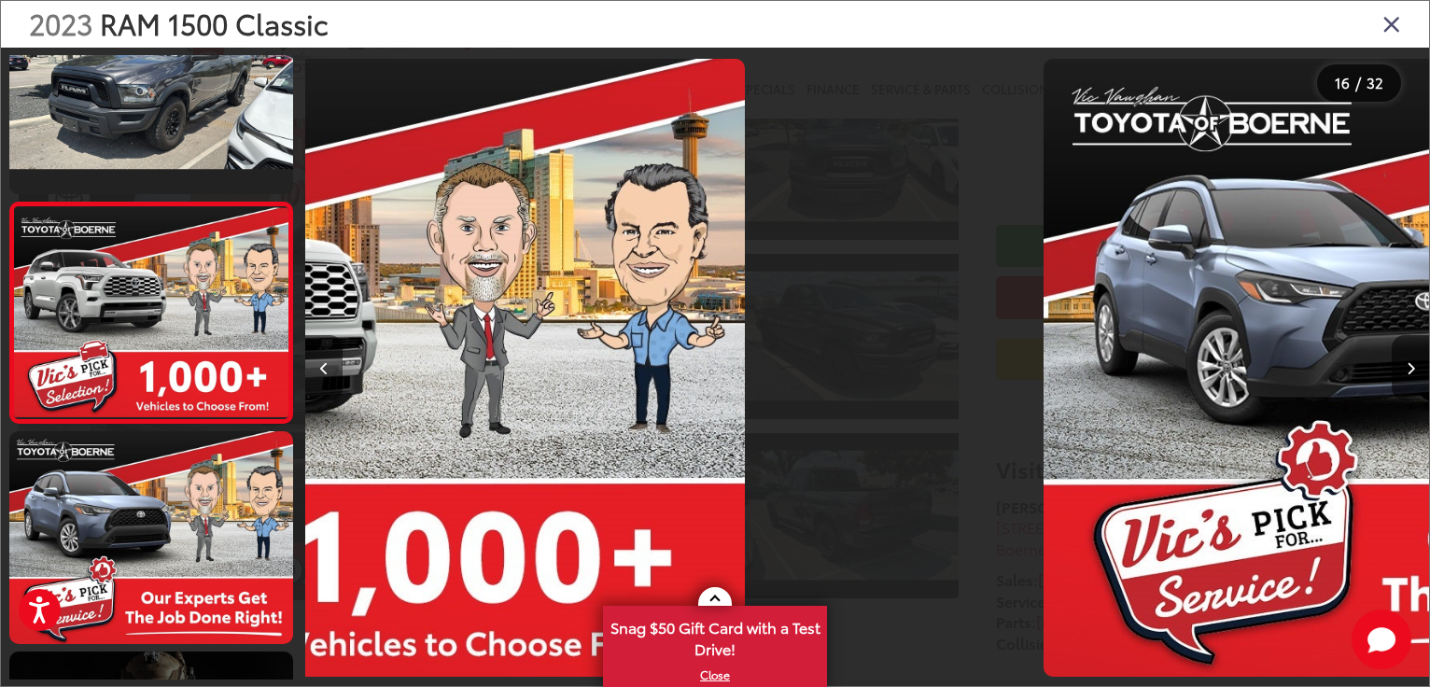
click at [317, 365] on button "Previous image" at bounding box center [323, 367] width 37 height 65
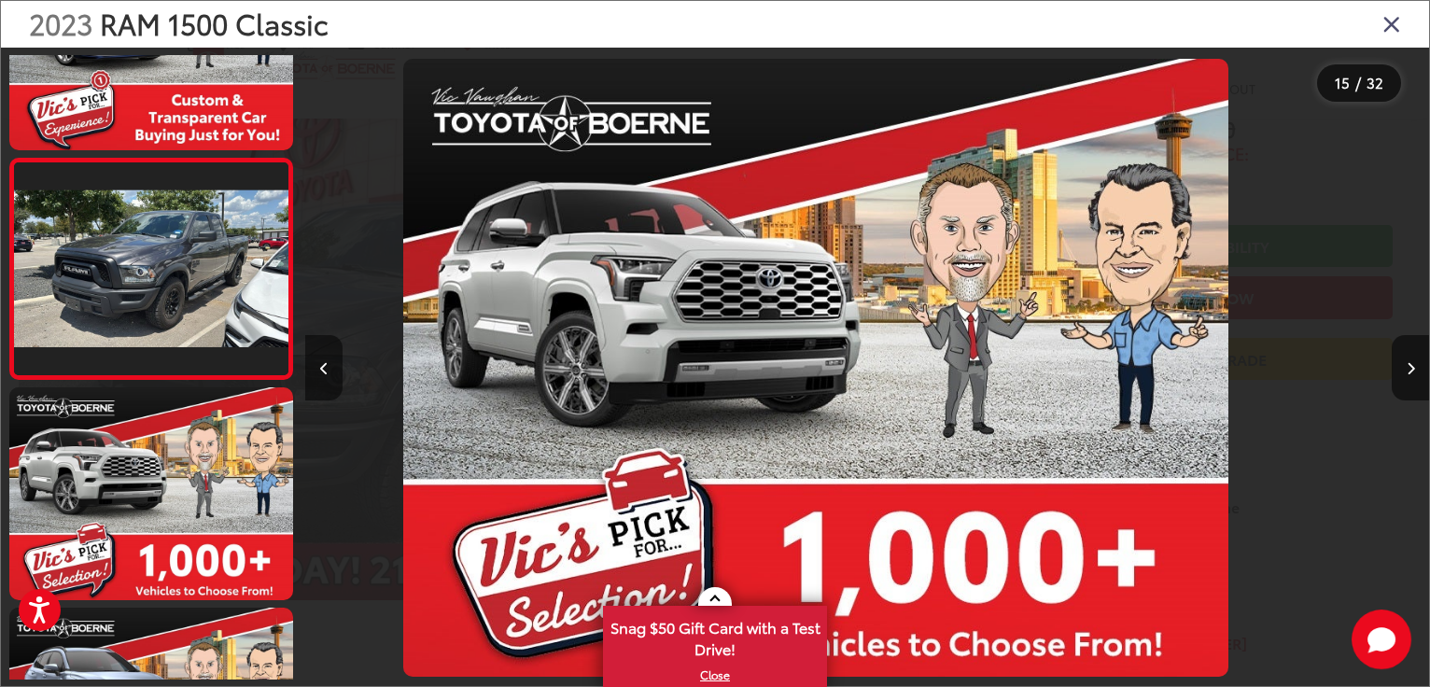
click at [317, 365] on button "Previous image" at bounding box center [323, 367] width 37 height 65
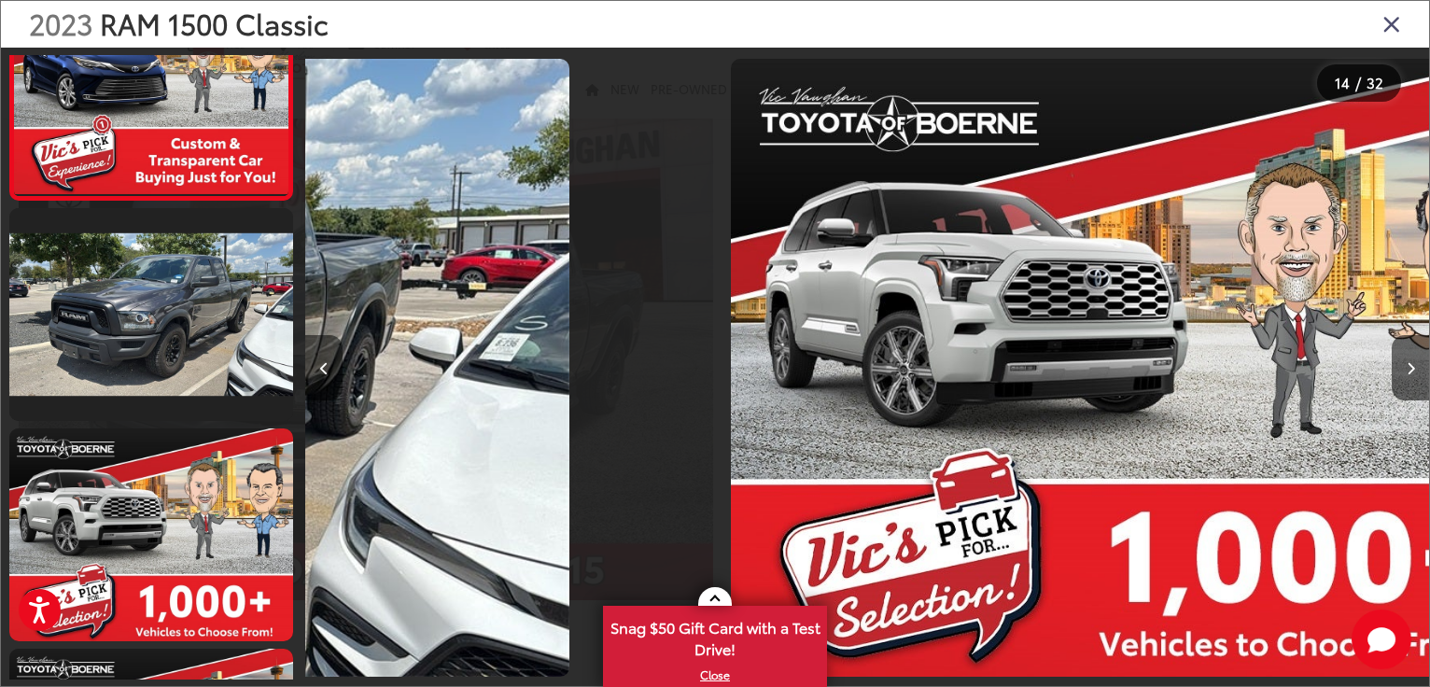
click at [317, 365] on button "Previous image" at bounding box center [323, 367] width 37 height 65
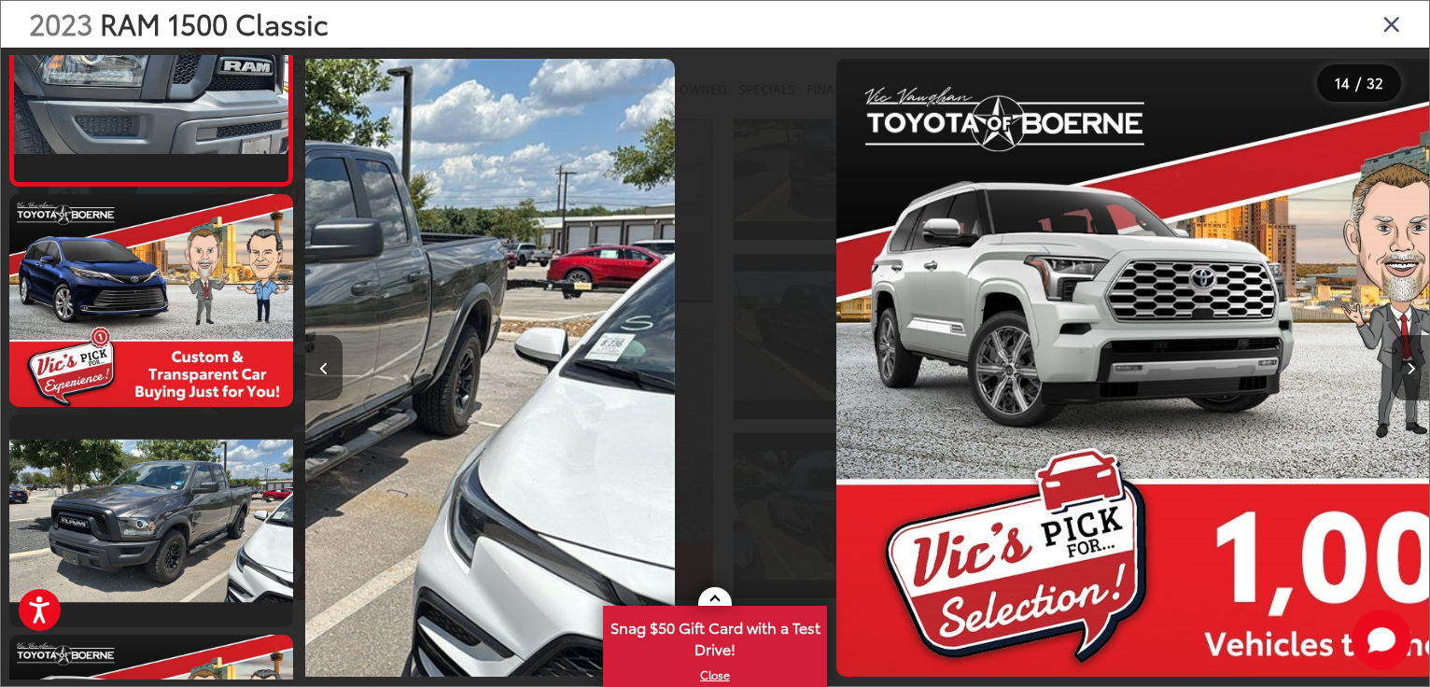
click at [317, 365] on button "Previous image" at bounding box center [323, 367] width 37 height 65
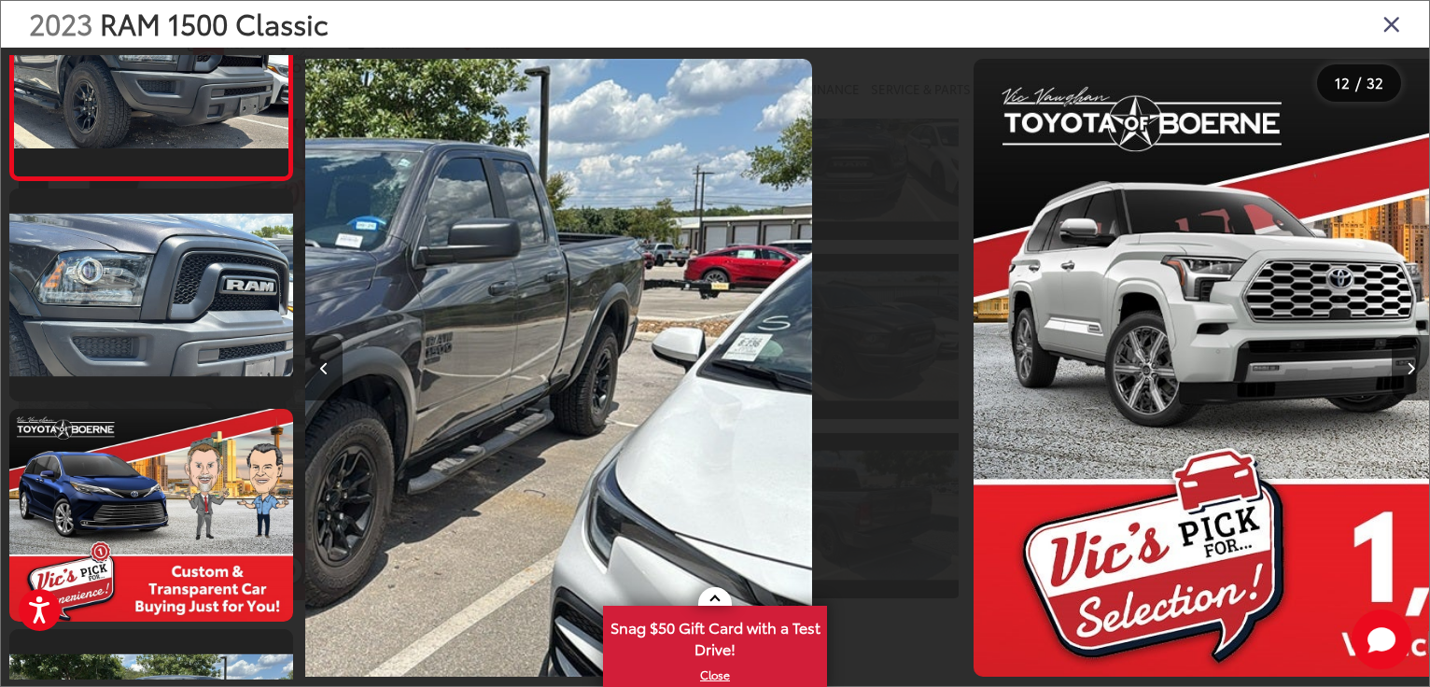
click at [317, 365] on button "Previous image" at bounding box center [323, 367] width 37 height 65
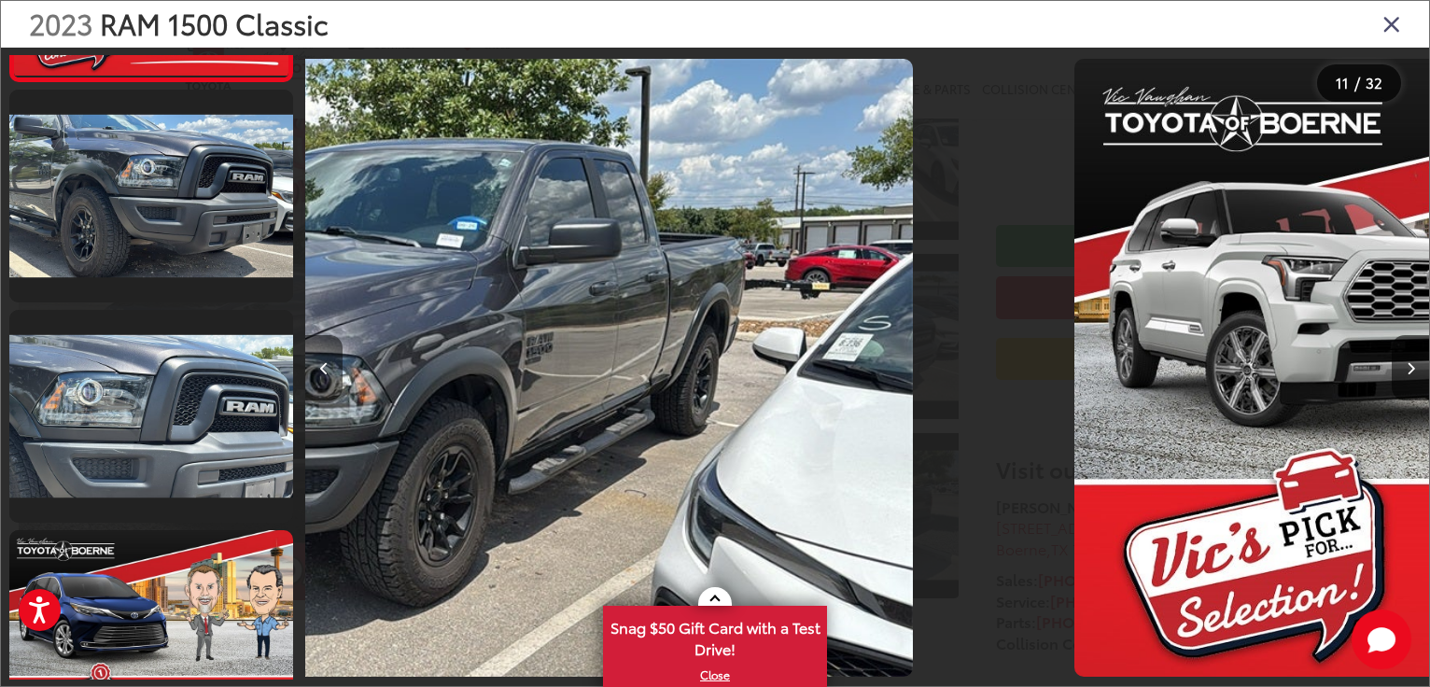
click at [317, 365] on button "Previous image" at bounding box center [323, 367] width 37 height 65
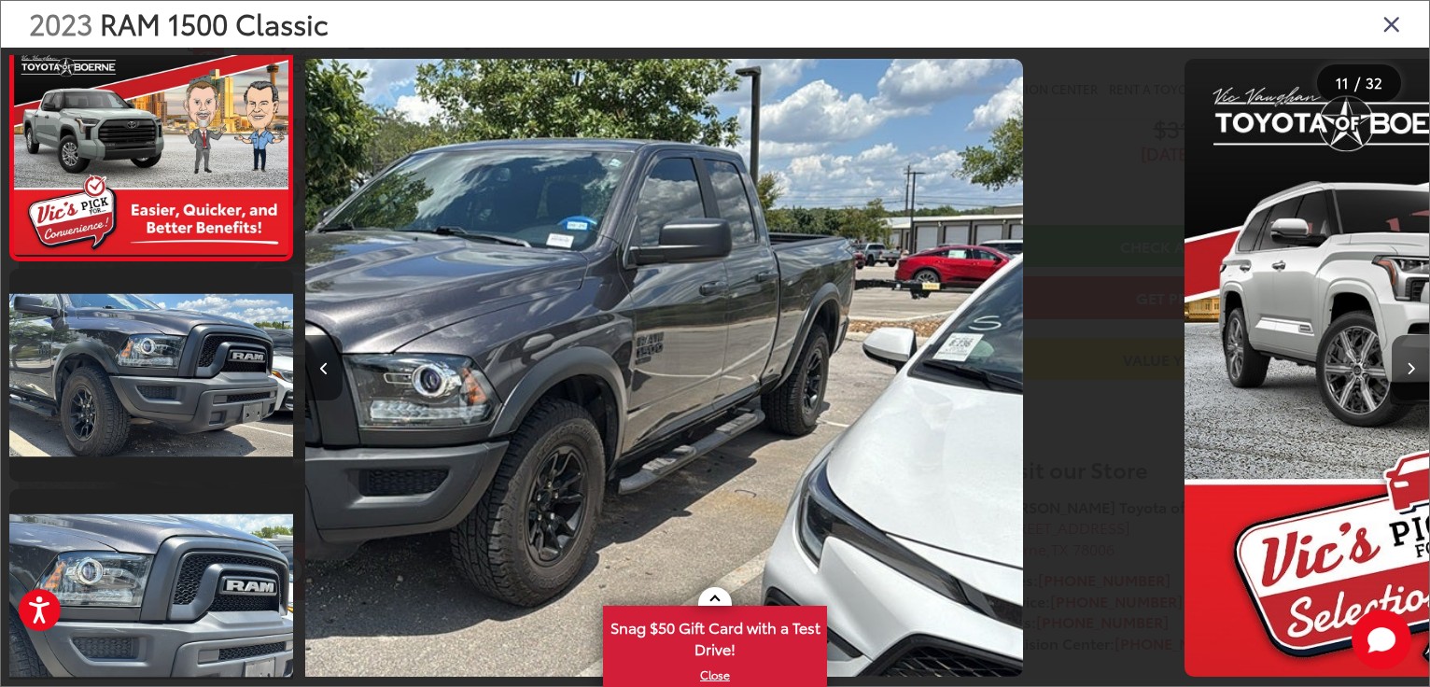
click at [317, 365] on button "Previous image" at bounding box center [323, 367] width 37 height 65
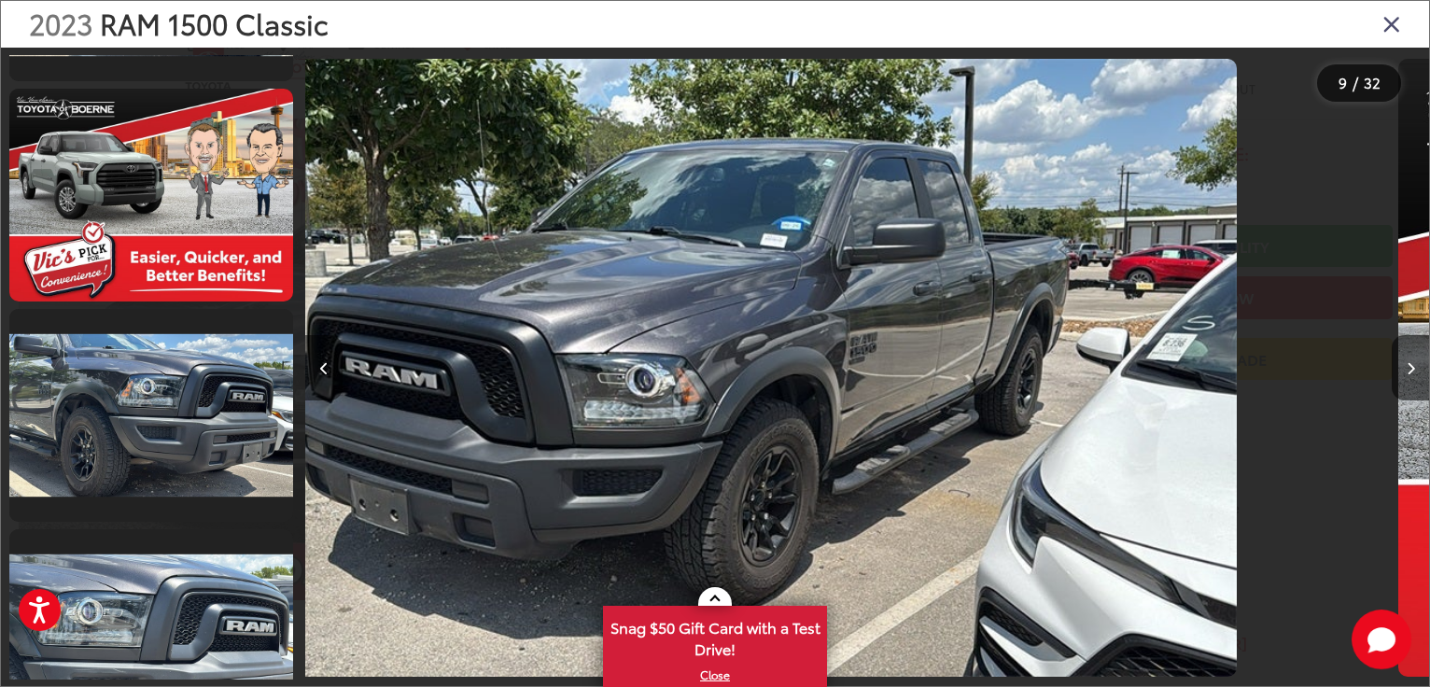
click at [317, 365] on button "Previous image" at bounding box center [323, 367] width 37 height 65
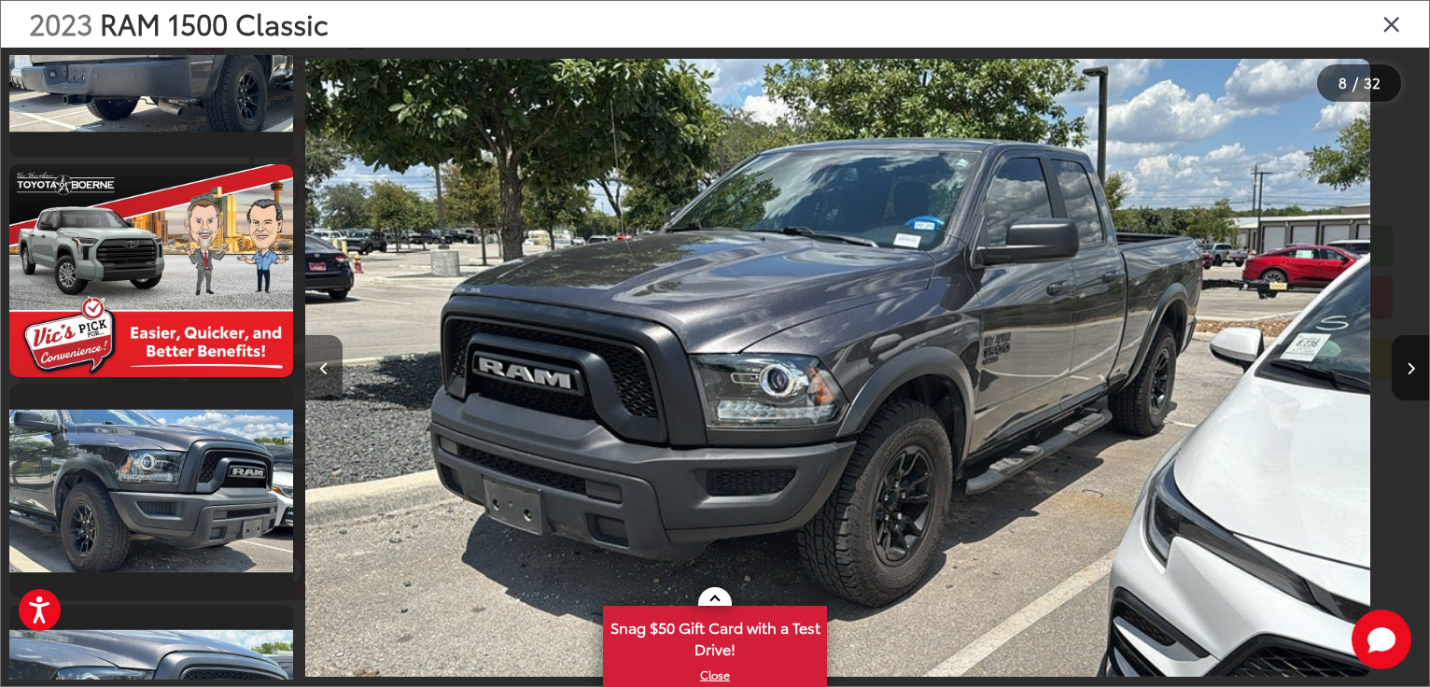
click at [317, 365] on button "Previous image" at bounding box center [323, 367] width 37 height 65
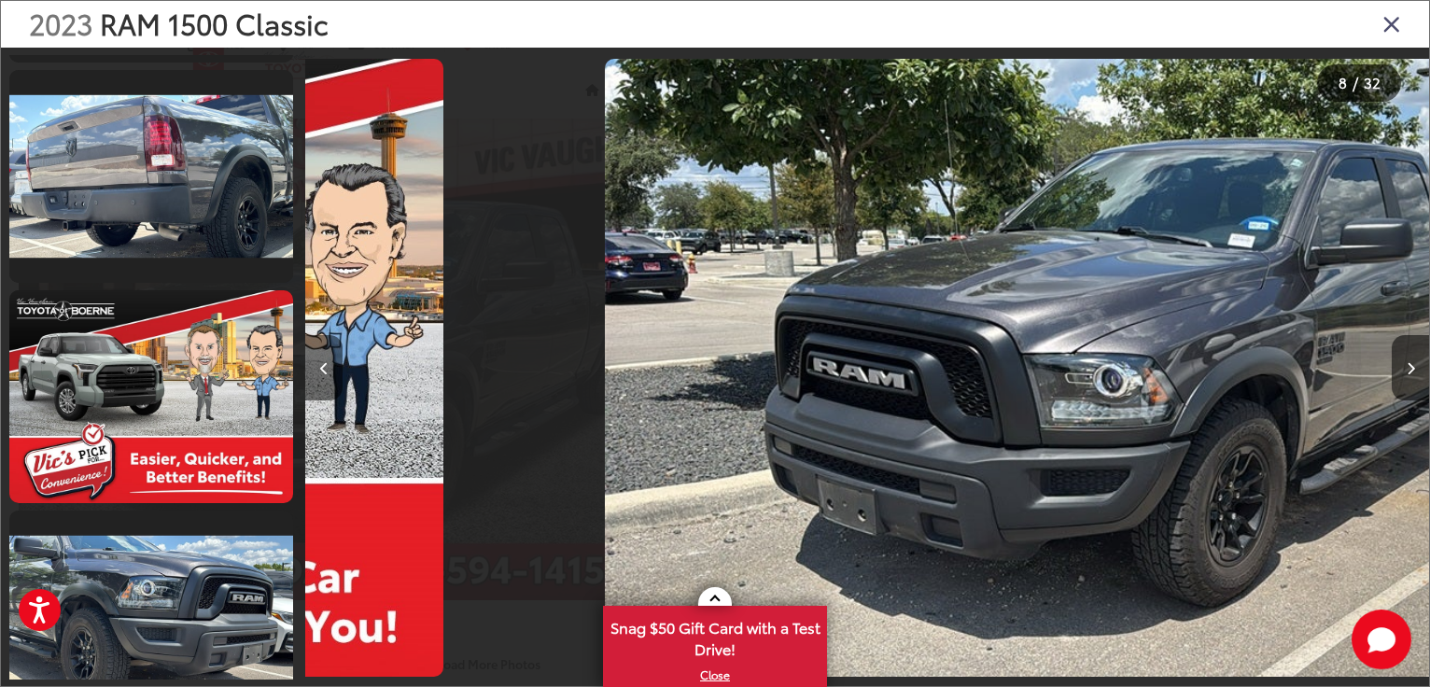
click at [317, 365] on button "Previous image" at bounding box center [323, 367] width 37 height 65
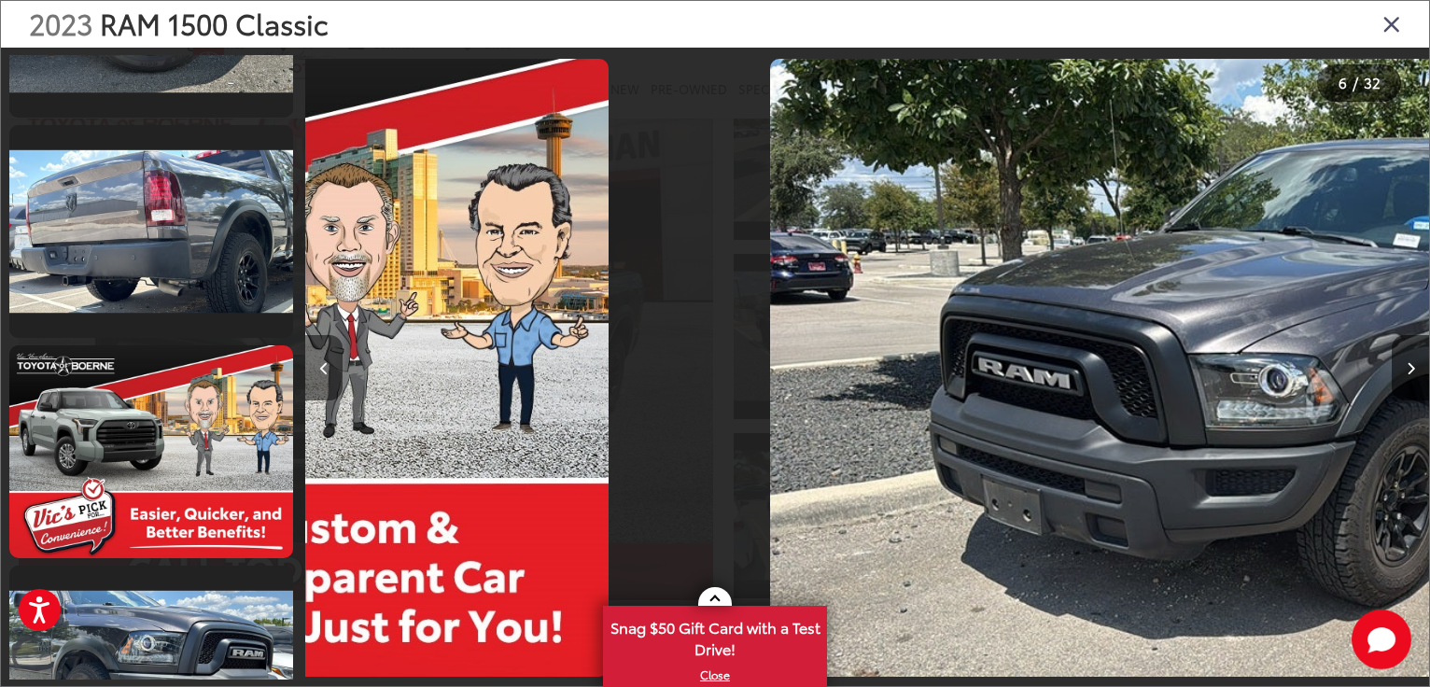
click at [317, 365] on button "Previous image" at bounding box center [323, 367] width 37 height 65
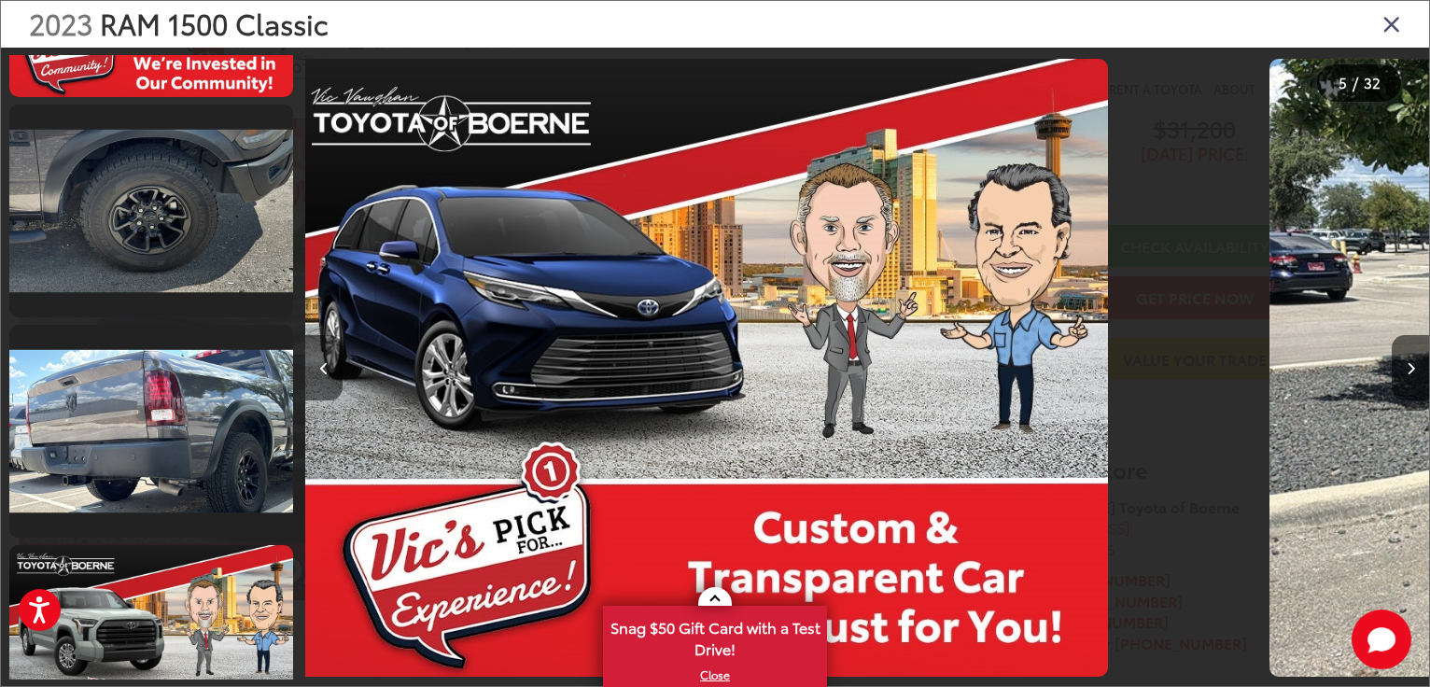
click at [317, 365] on button "Previous image" at bounding box center [323, 367] width 37 height 65
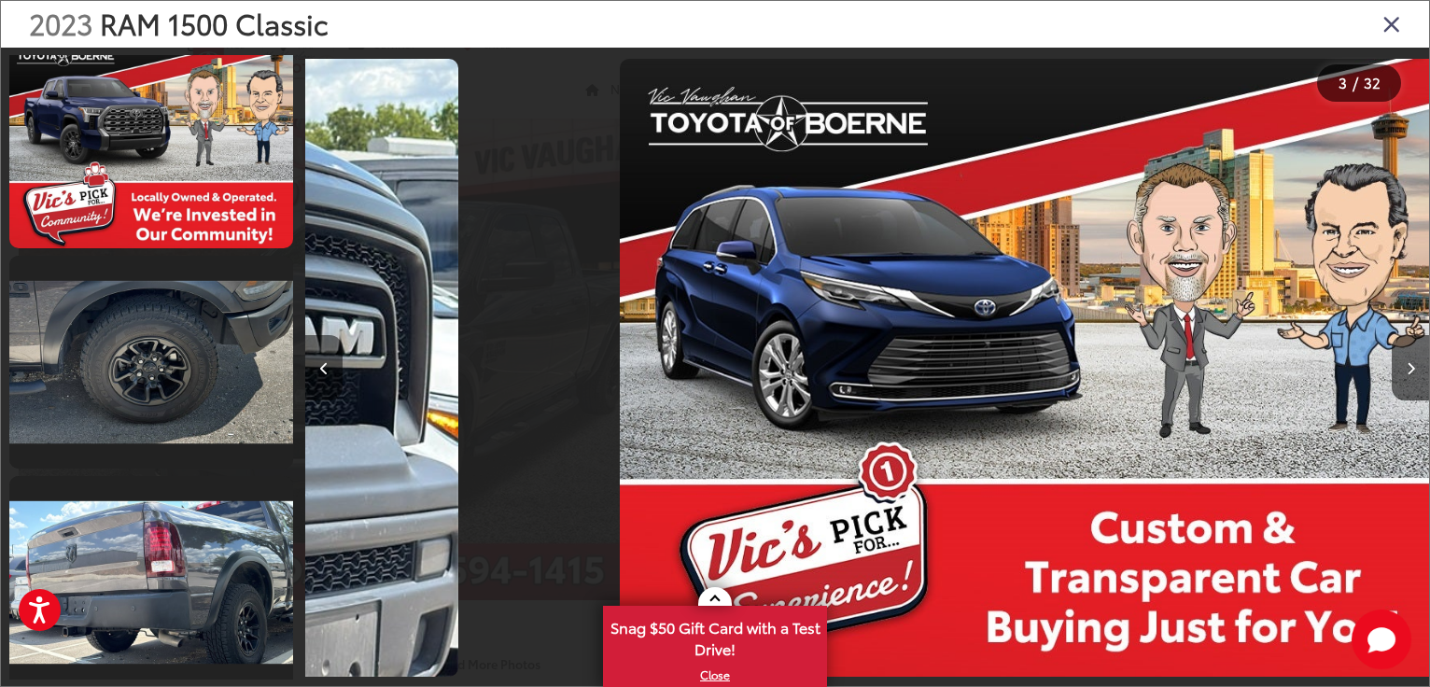
click at [317, 365] on button "Previous image" at bounding box center [323, 367] width 37 height 65
click at [317, 365] on div at bounding box center [445, 368] width 281 height 640
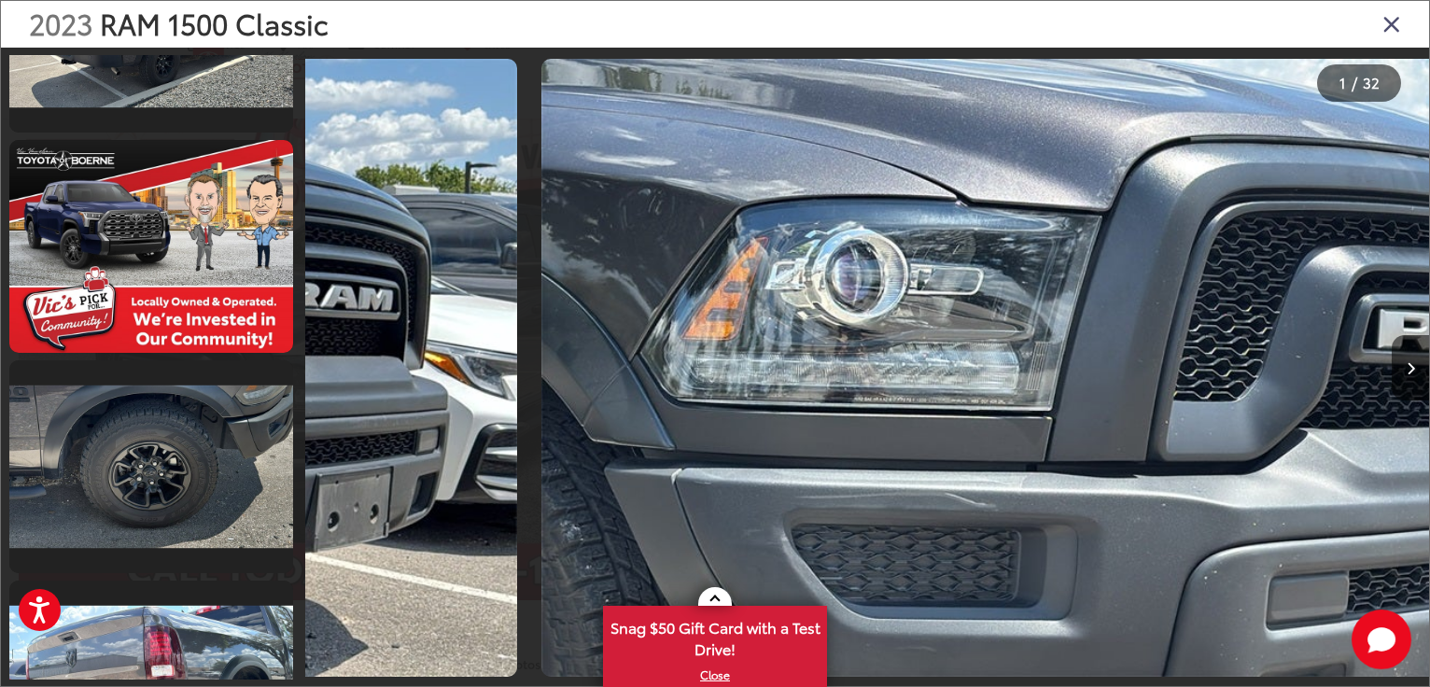
click at [317, 365] on div at bounding box center [445, 368] width 281 height 640
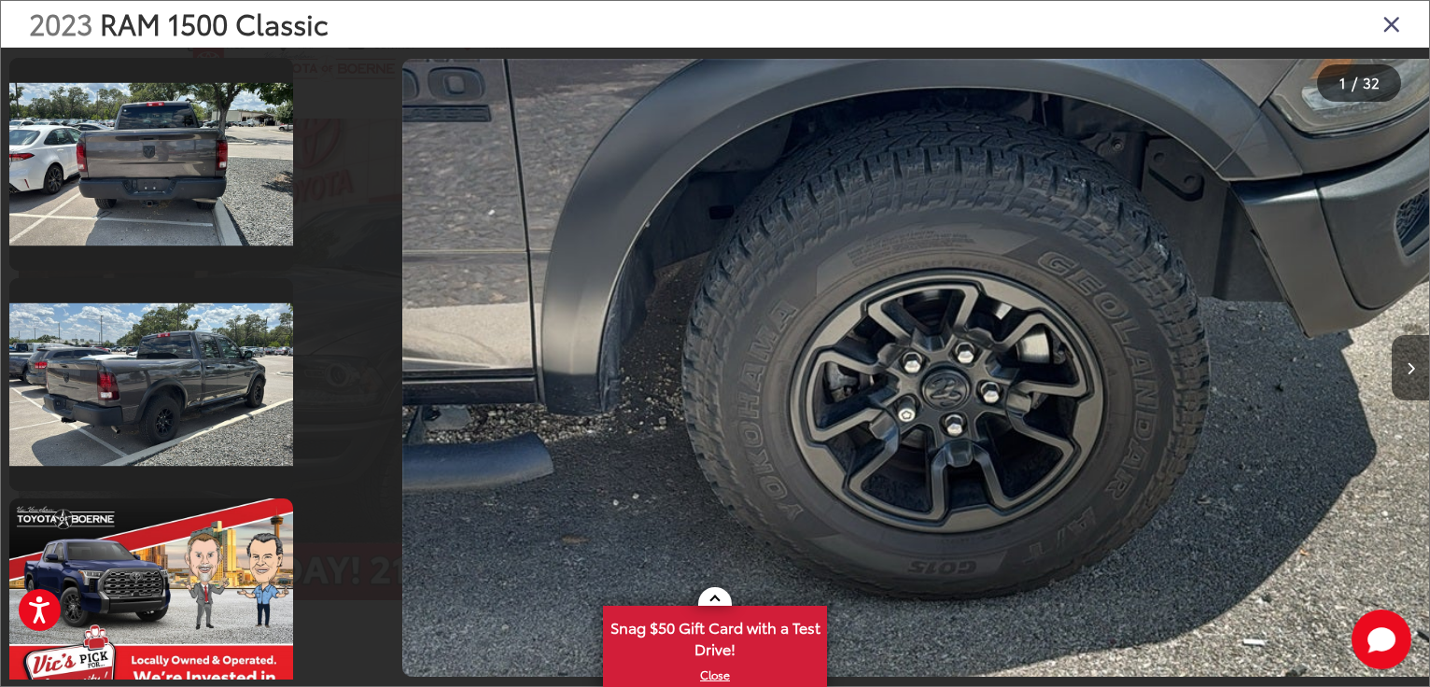
click at [317, 365] on div at bounding box center [445, 368] width 281 height 640
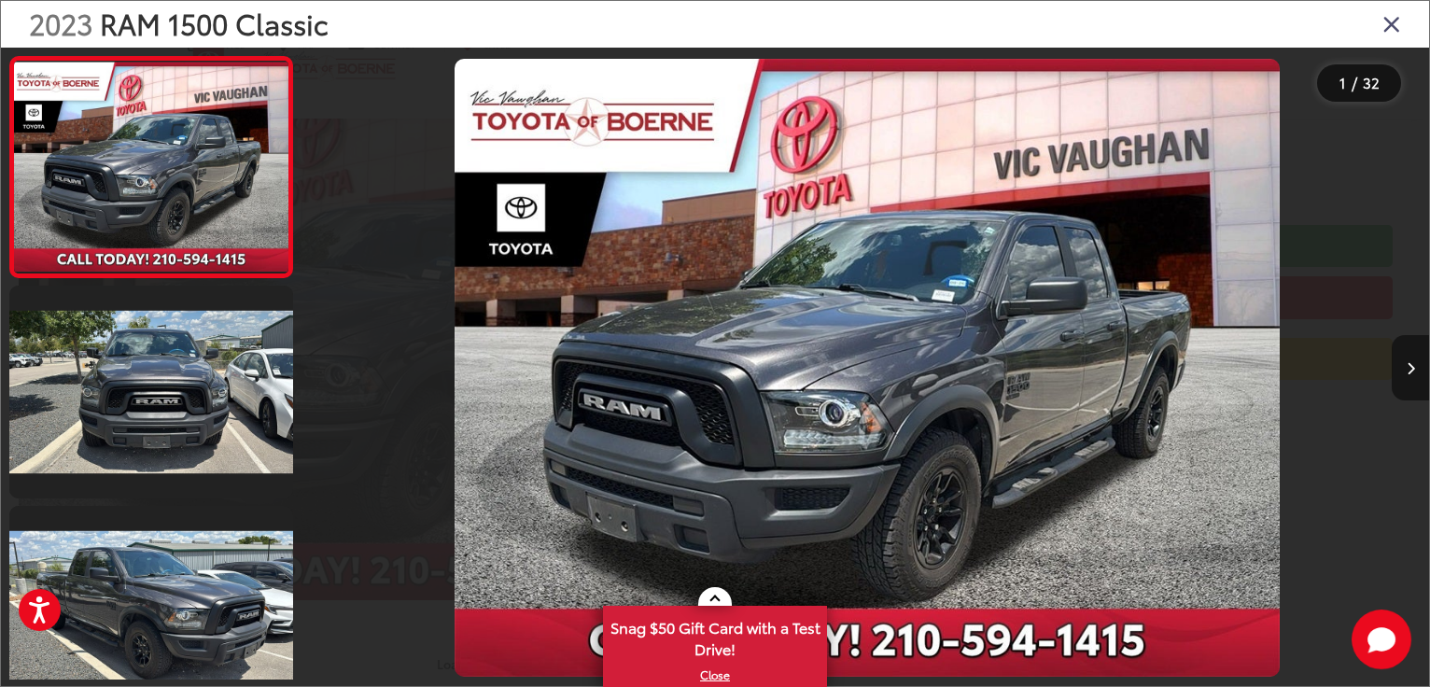
click at [1413, 362] on icon "Next image" at bounding box center [1411, 368] width 8 height 13
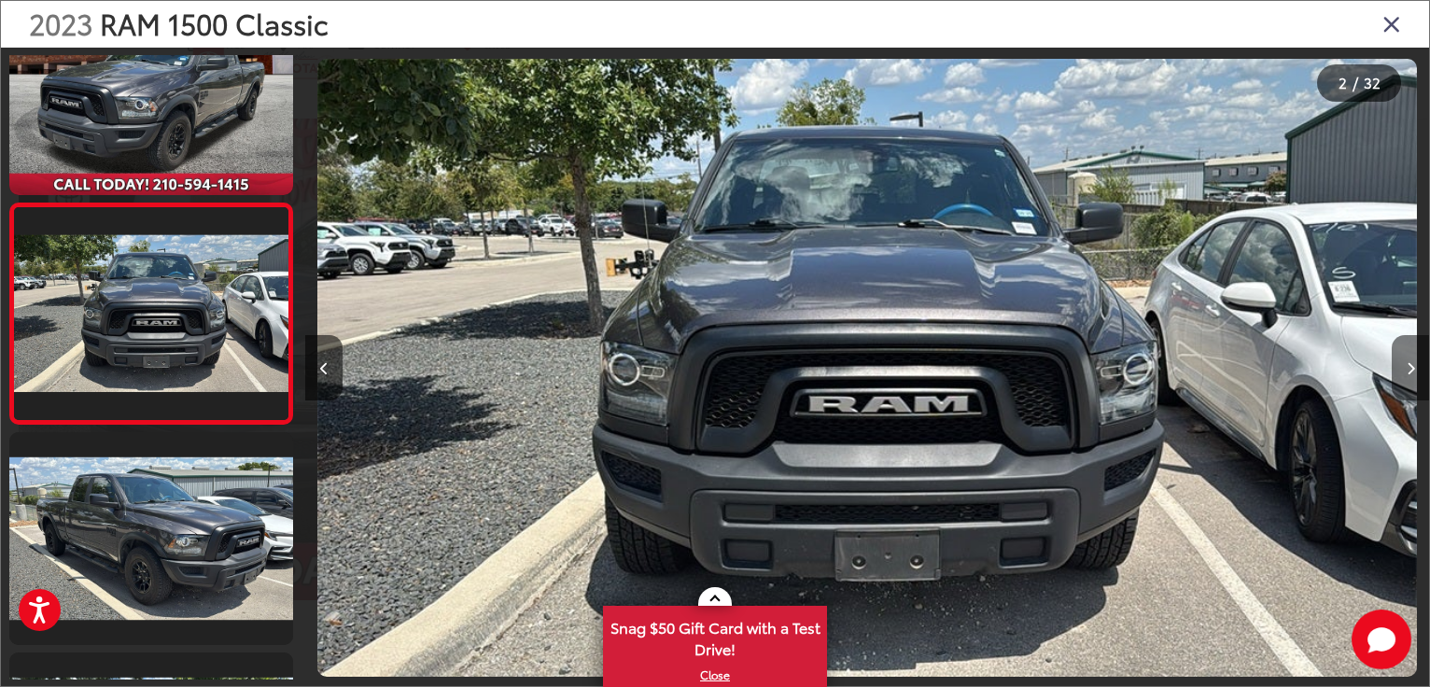
click at [1413, 362] on icon "Next image" at bounding box center [1411, 368] width 8 height 13
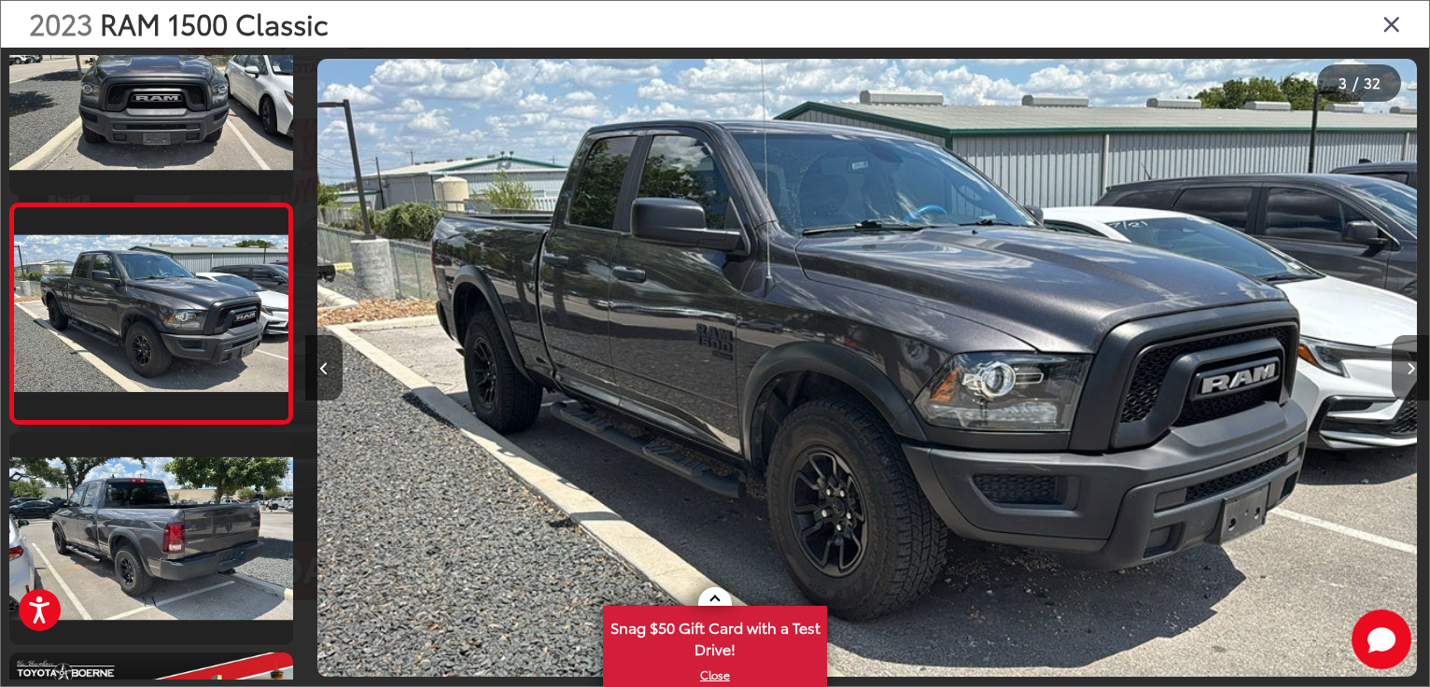
click at [1413, 362] on icon "Next image" at bounding box center [1411, 368] width 8 height 13
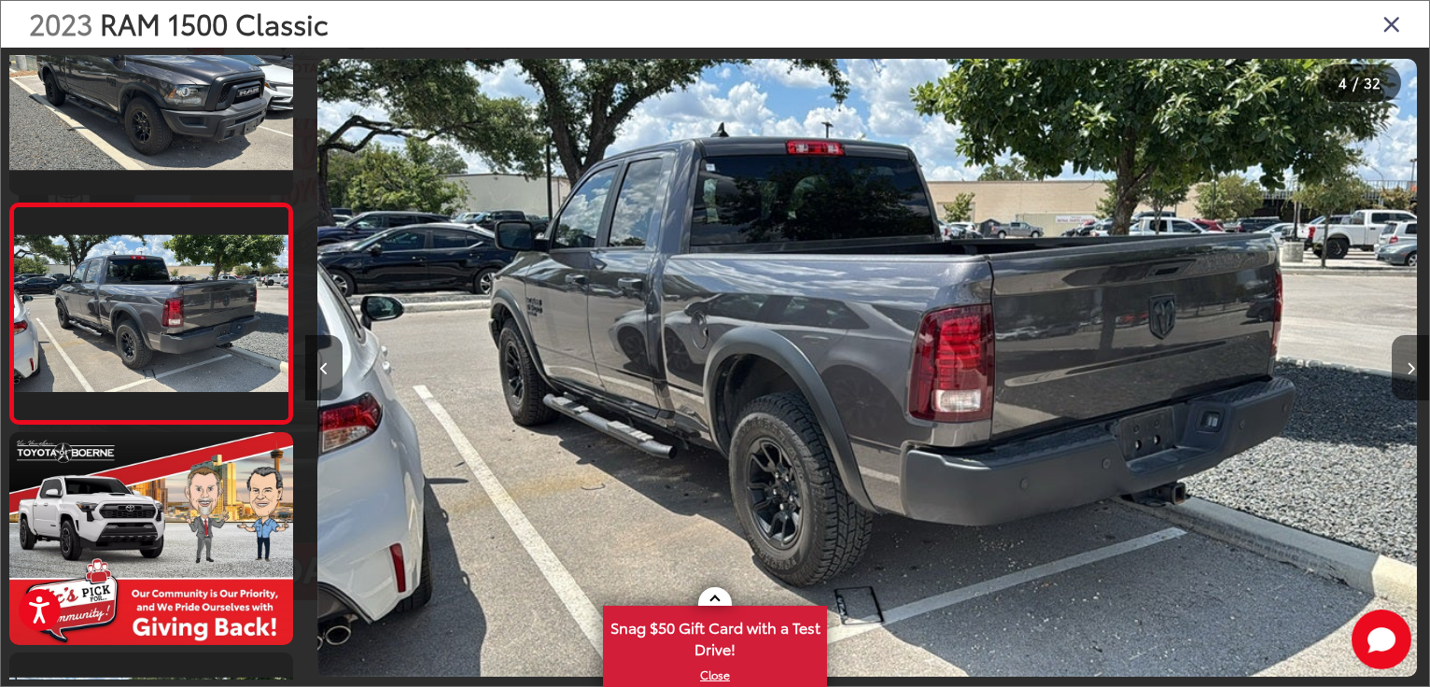
click at [1413, 362] on icon "Next image" at bounding box center [1411, 368] width 8 height 13
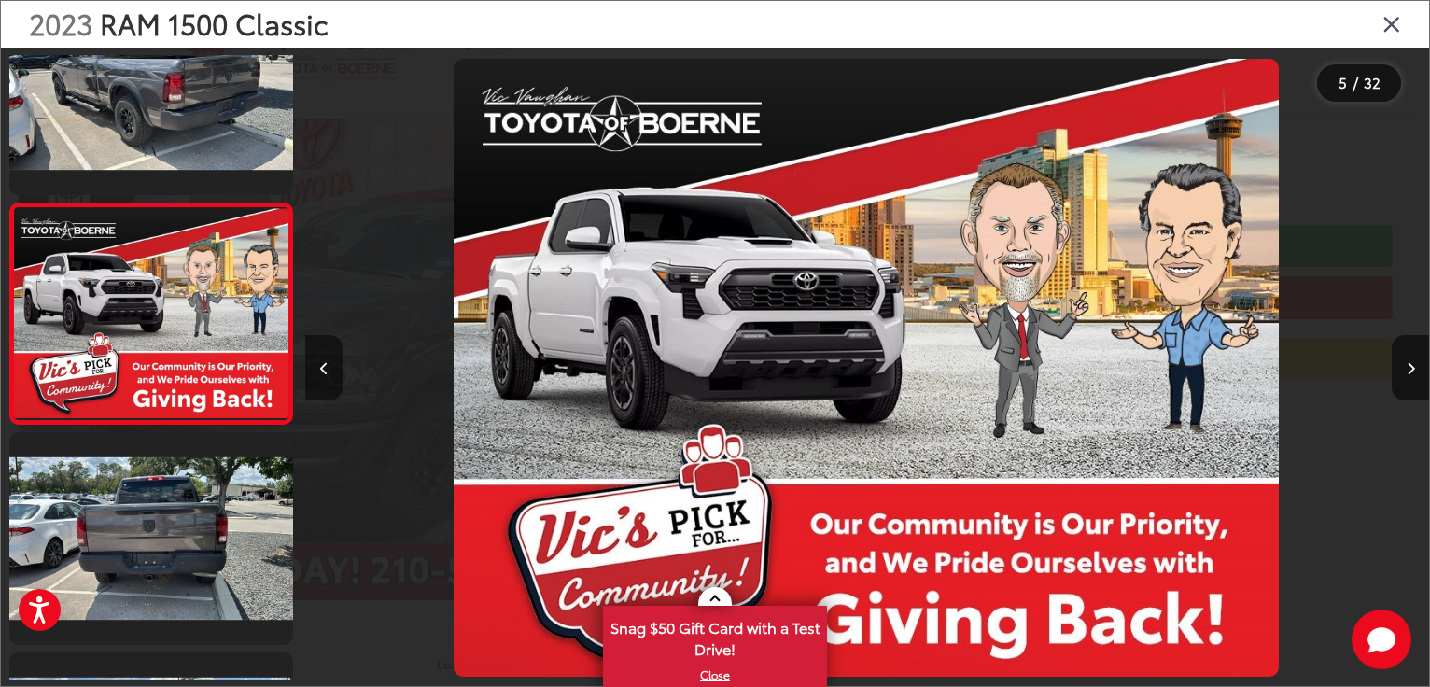
click at [317, 356] on button "Previous image" at bounding box center [323, 367] width 37 height 65
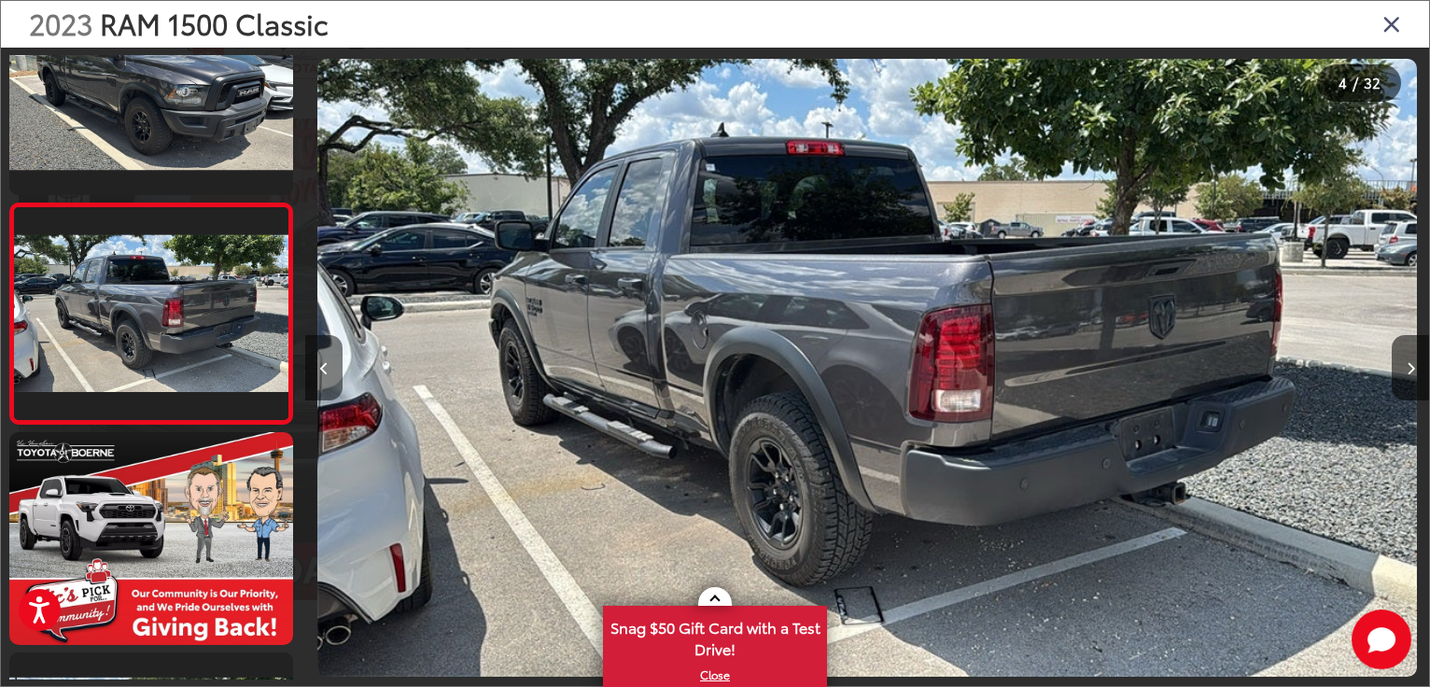
click at [317, 356] on button "Previous image" at bounding box center [323, 367] width 37 height 65
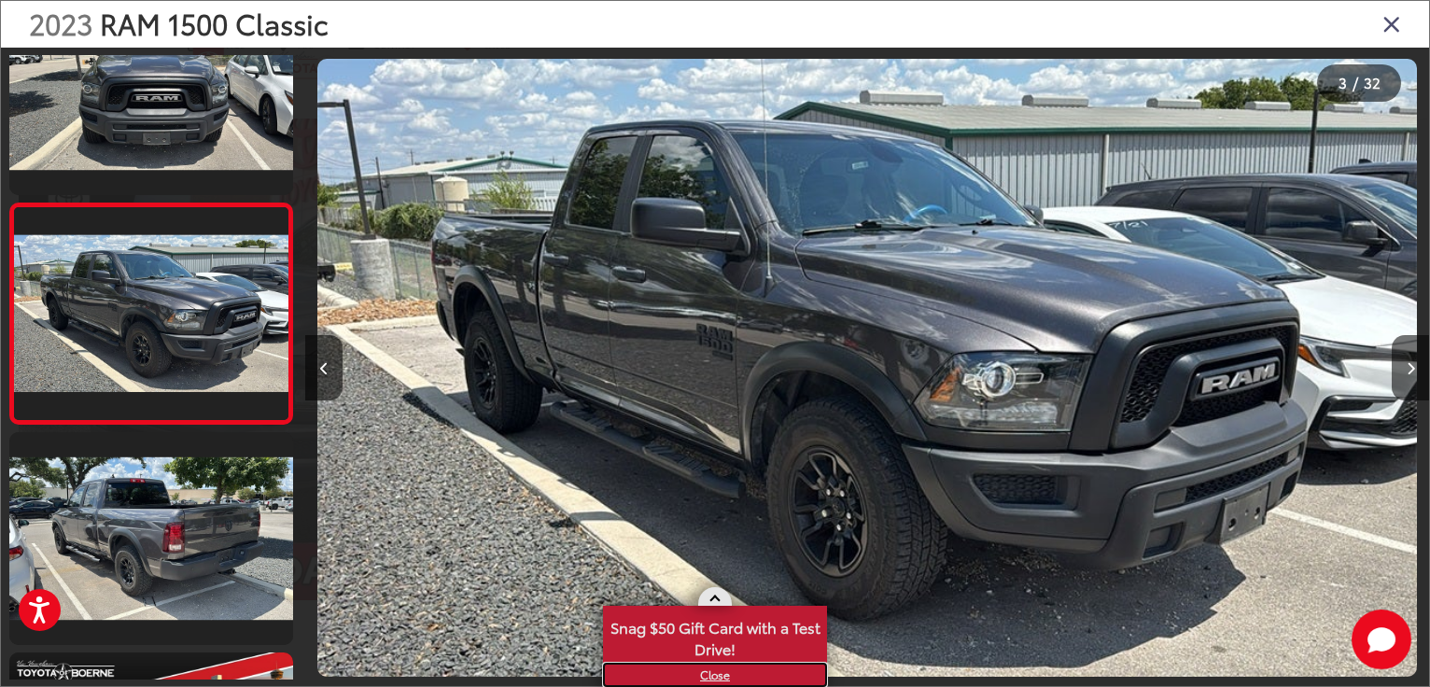
click at [712, 675] on link "X" at bounding box center [715, 675] width 220 height 21
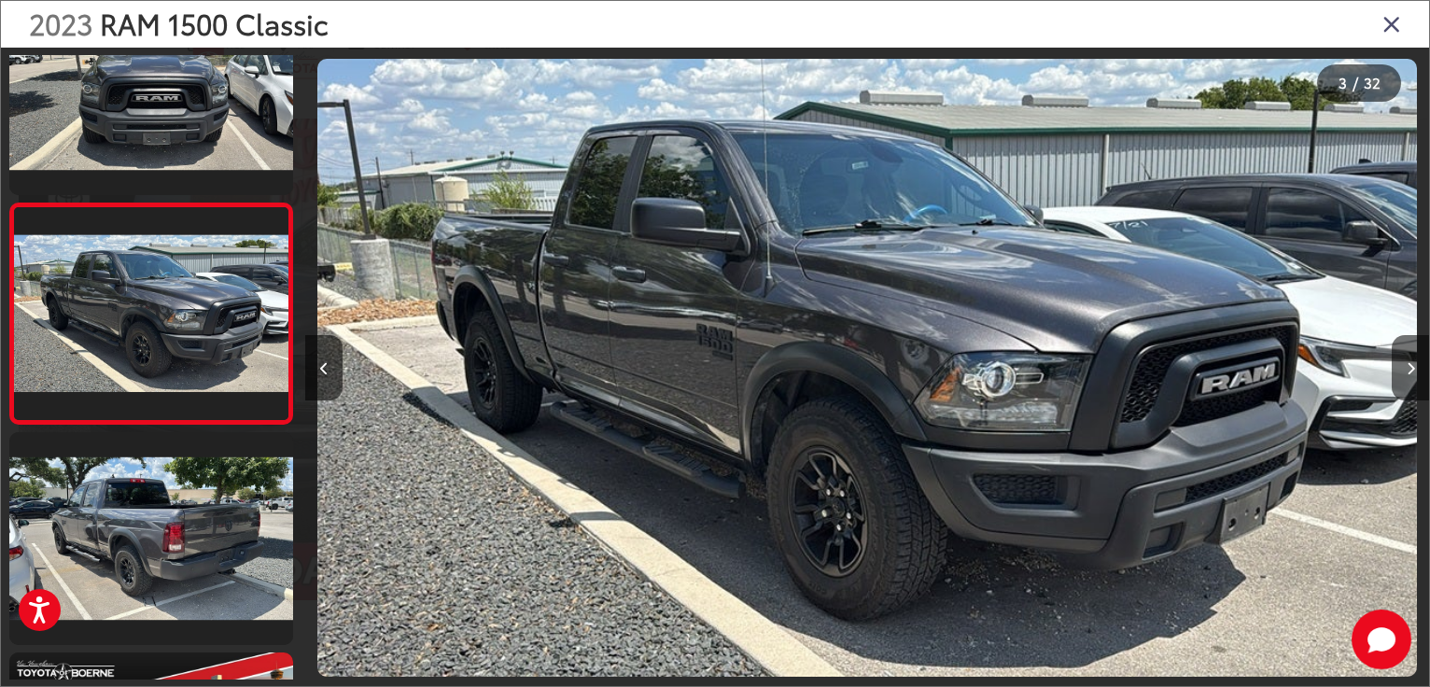
click at [1388, 28] on icon "Close gallery" at bounding box center [1391, 23] width 19 height 24
